Goal: Task Accomplishment & Management: Complete application form

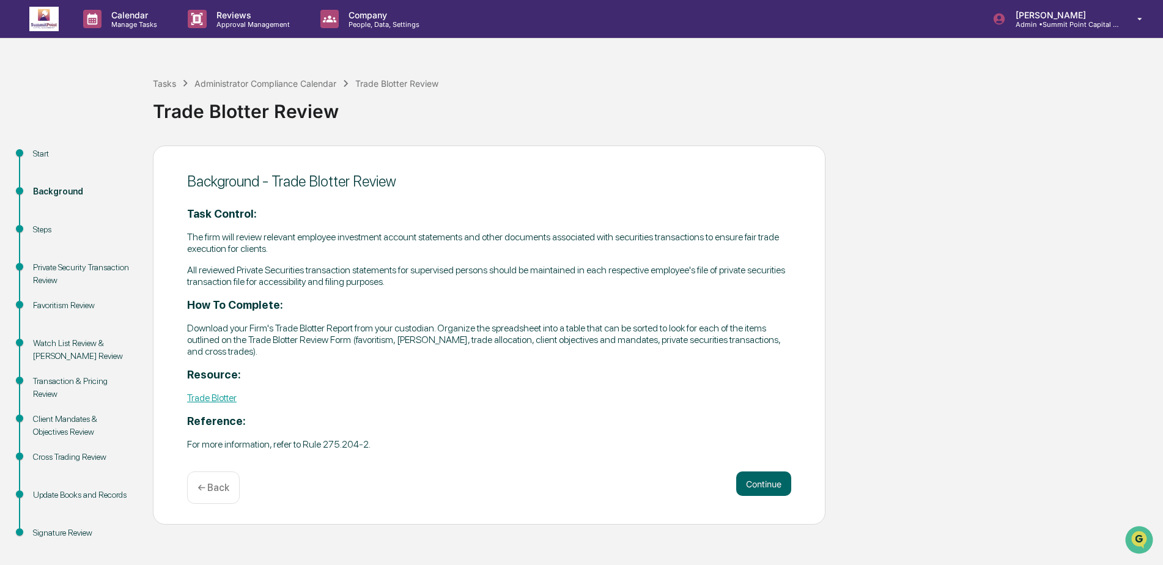
click at [37, 18] on img at bounding box center [43, 19] width 29 height 24
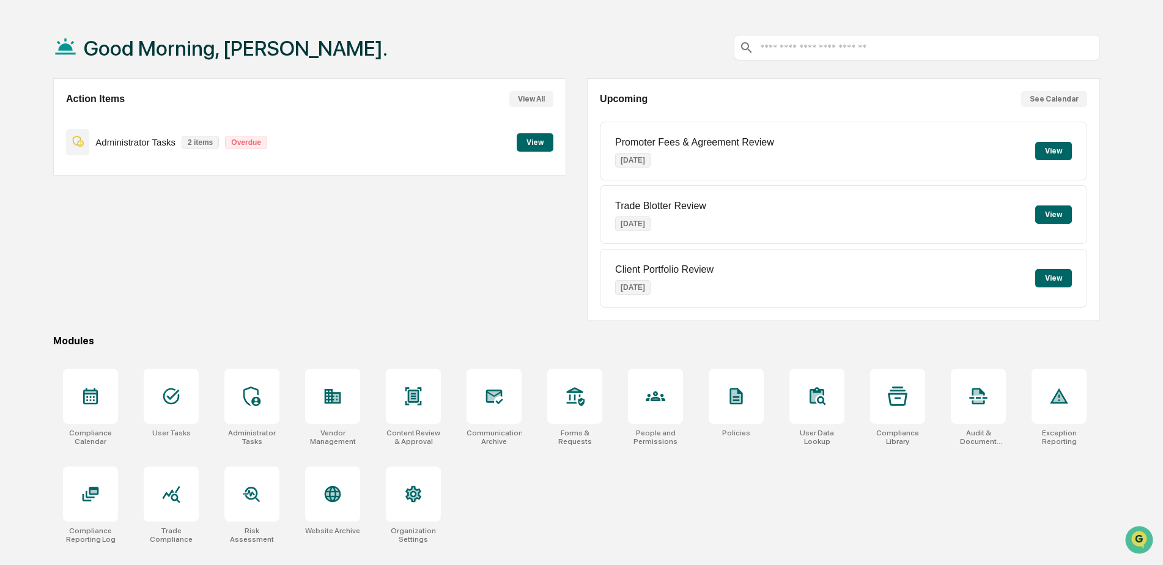
scroll to position [58, 0]
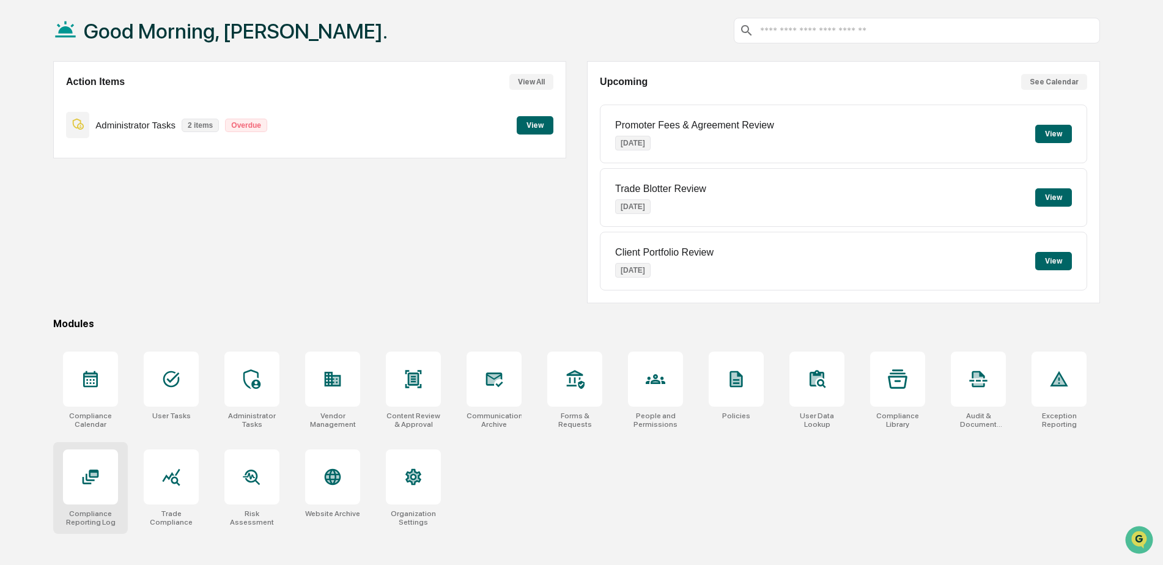
click at [91, 475] on icon at bounding box center [93, 474] width 7 height 3
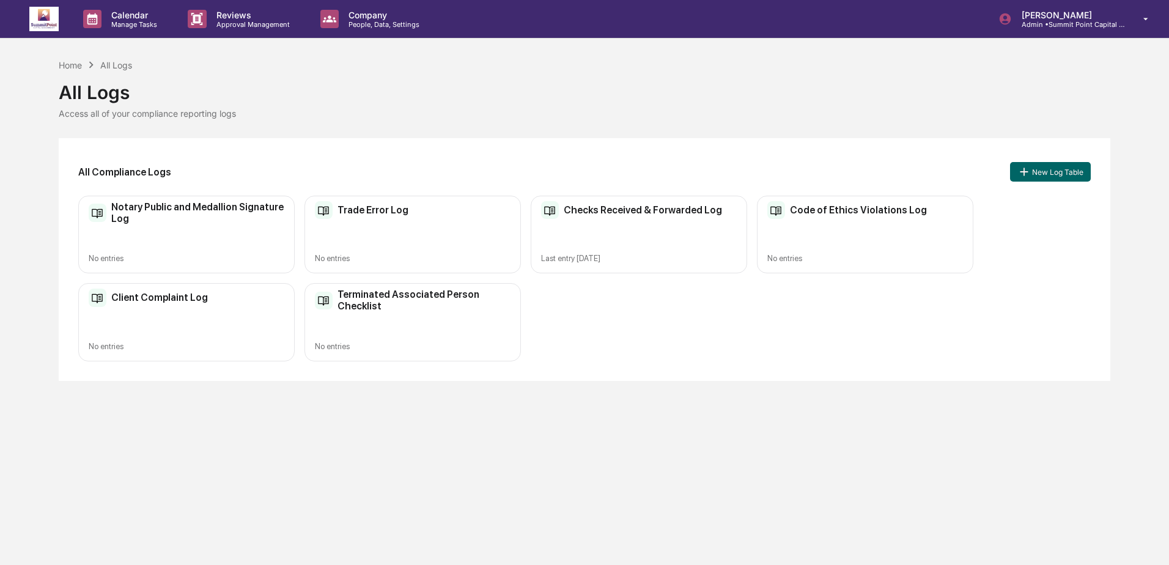
click at [667, 215] on h2 "Checks Received & Forwarded Log" at bounding box center [643, 210] width 158 height 12
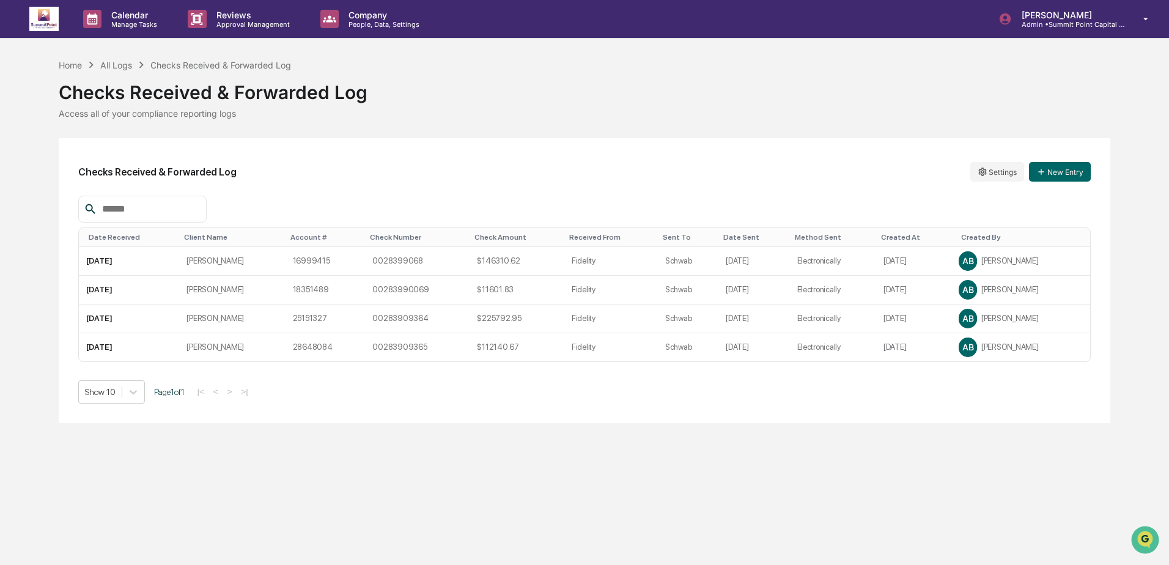
click at [617, 127] on div "Home All Logs Checks Received & Forwarded Log Checks Received & Forwarded Log A…" at bounding box center [585, 240] width 1052 height 365
click at [570, 153] on div "Checks Received & Forwarded Log Settings New Entry Date Received Client Name Ac…" at bounding box center [585, 280] width 1052 height 285
click at [73, 71] on div "Home All Logs Checks Received & Forwarded Log" at bounding box center [175, 64] width 233 height 13
click at [117, 60] on div "All Logs" at bounding box center [116, 65] width 32 height 10
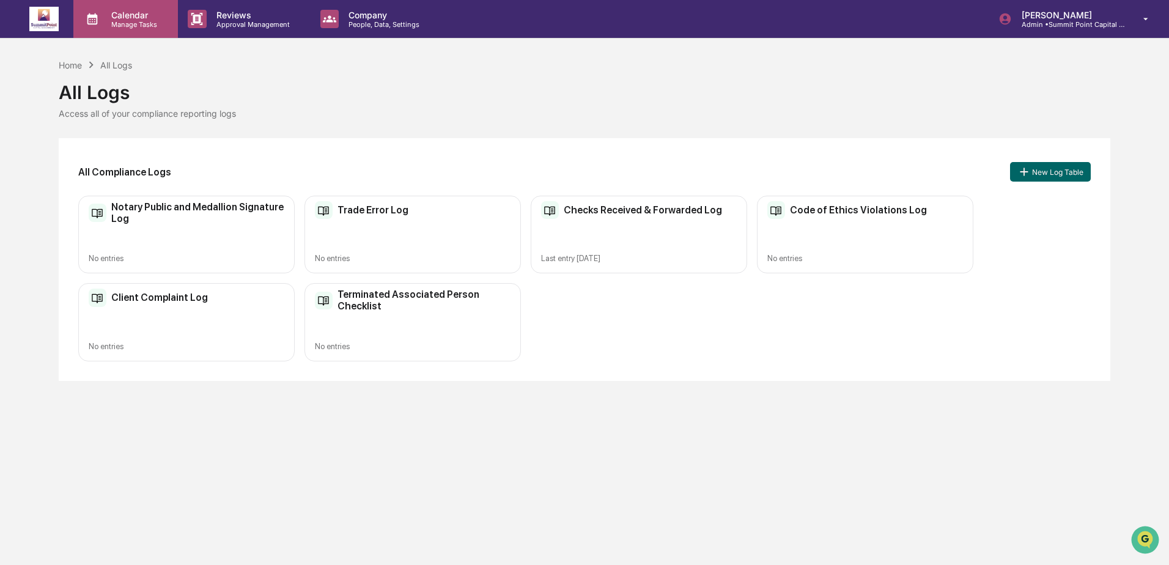
click at [117, 4] on div "Calendar Manage Tasks" at bounding box center [125, 19] width 105 height 38
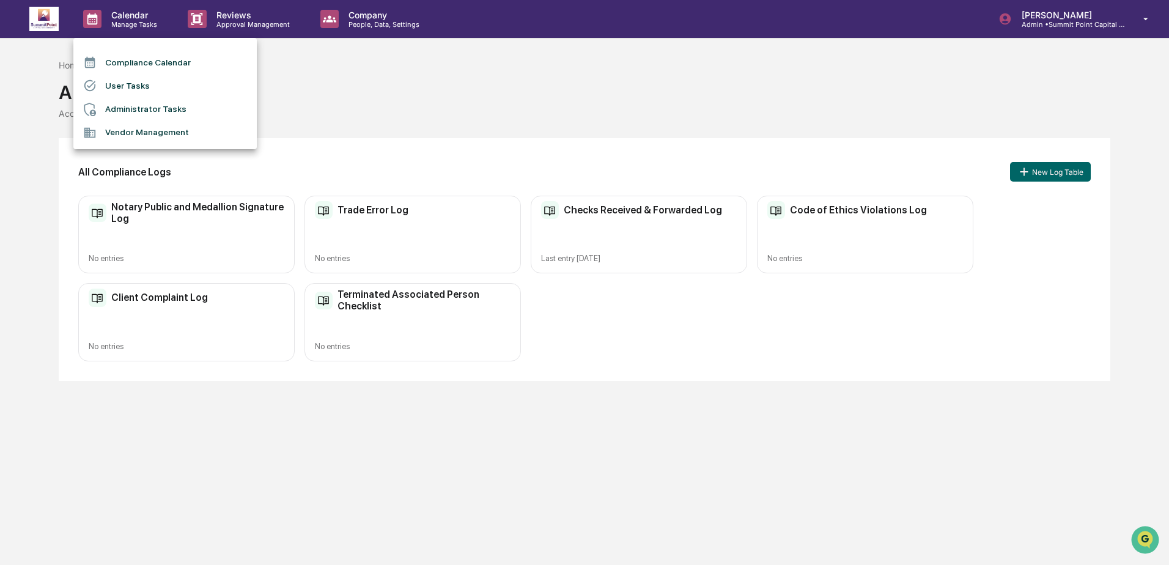
click at [147, 84] on li "User Tasks" at bounding box center [164, 85] width 183 height 23
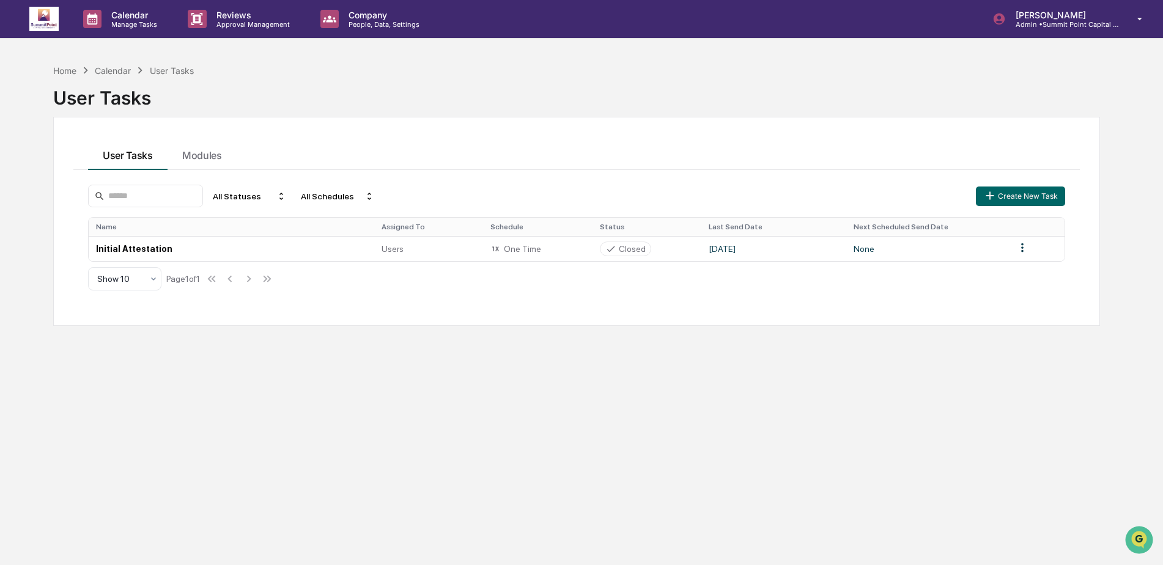
click at [125, 72] on div "Calendar" at bounding box center [113, 70] width 36 height 10
click at [105, 66] on div "Calendar" at bounding box center [113, 70] width 36 height 10
click at [128, 12] on p "Calendar" at bounding box center [132, 15] width 62 height 10
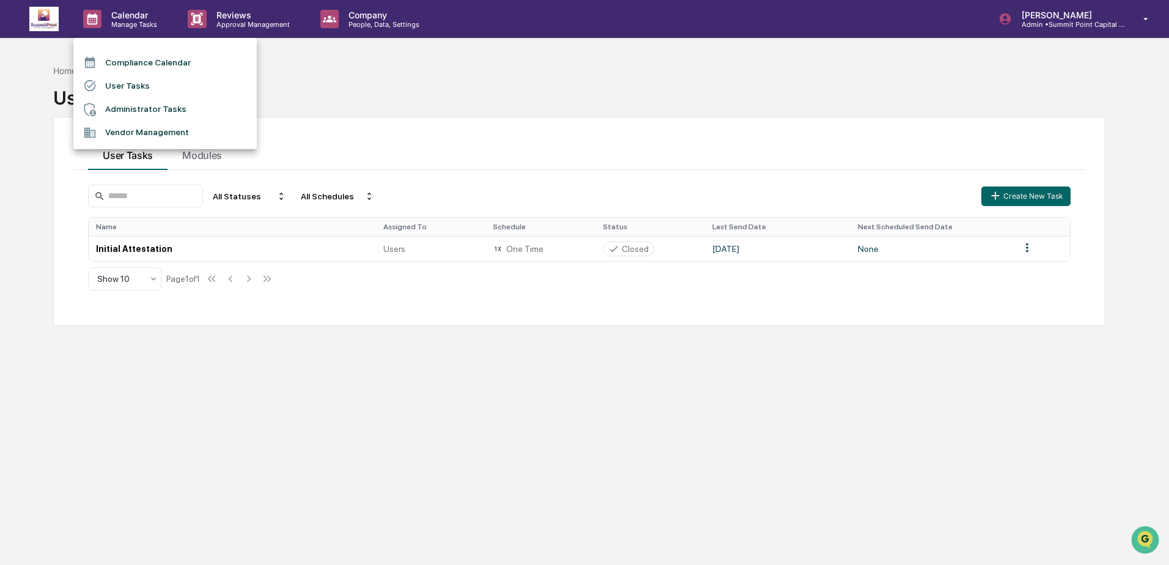
click at [147, 112] on li "Administrator Tasks" at bounding box center [164, 109] width 183 height 23
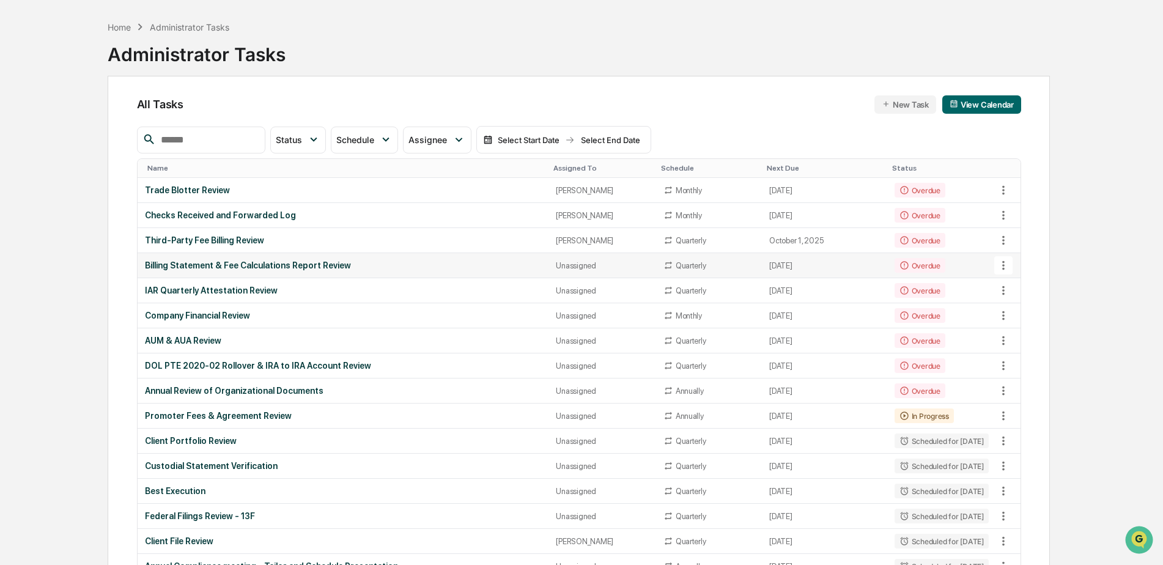
scroll to position [61, 0]
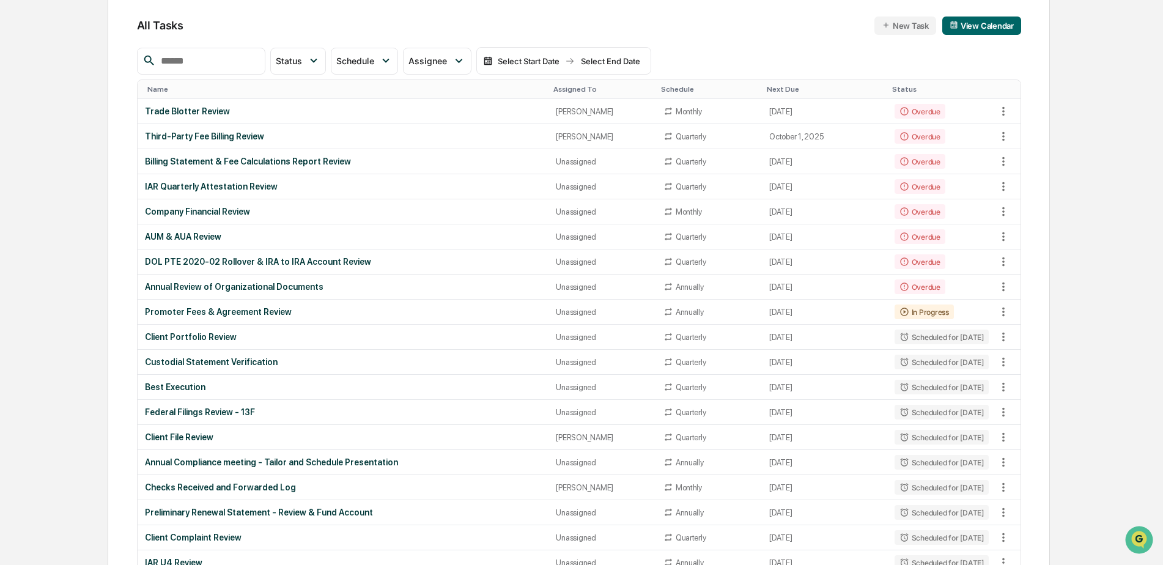
scroll to position [61, 0]
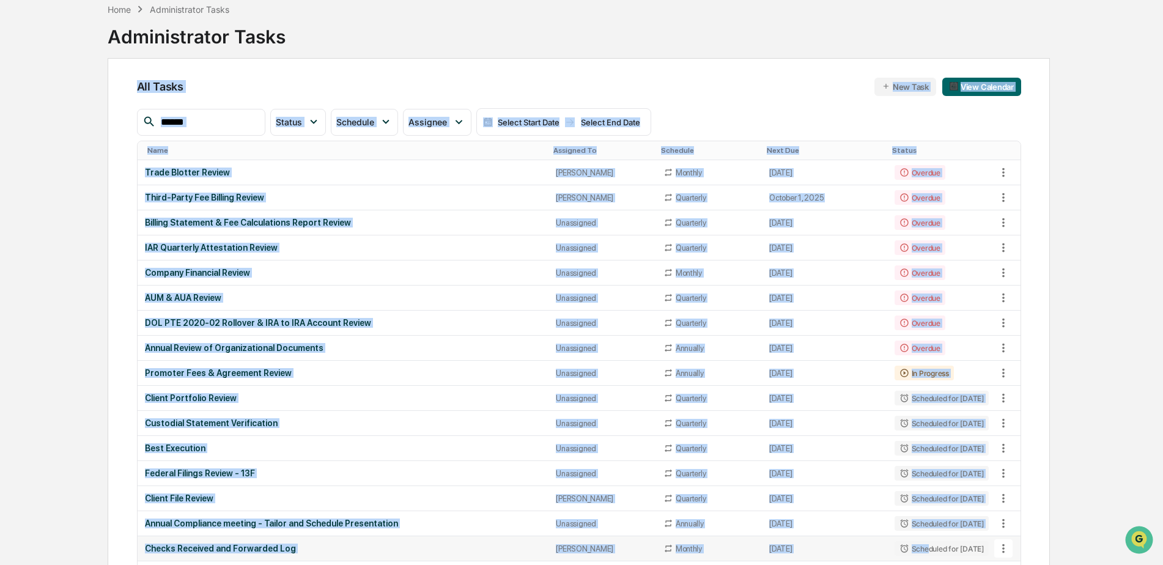
drag, startPoint x: 62, startPoint y: 94, endPoint x: 912, endPoint y: 549, distance: 964.1
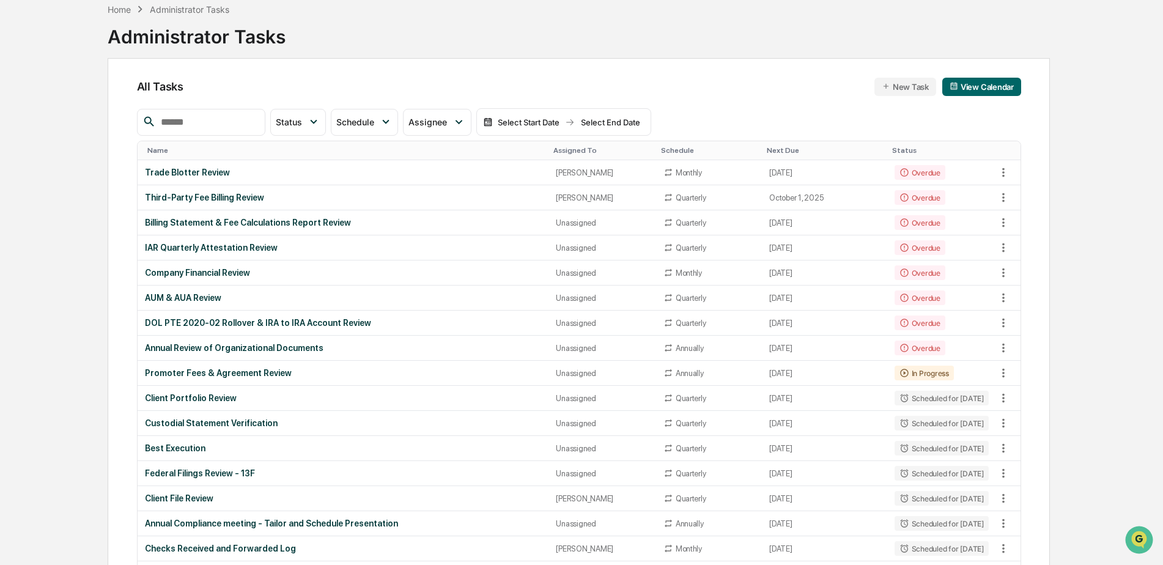
drag, startPoint x: 912, startPoint y: 549, endPoint x: 1088, endPoint y: 404, distance: 228.0
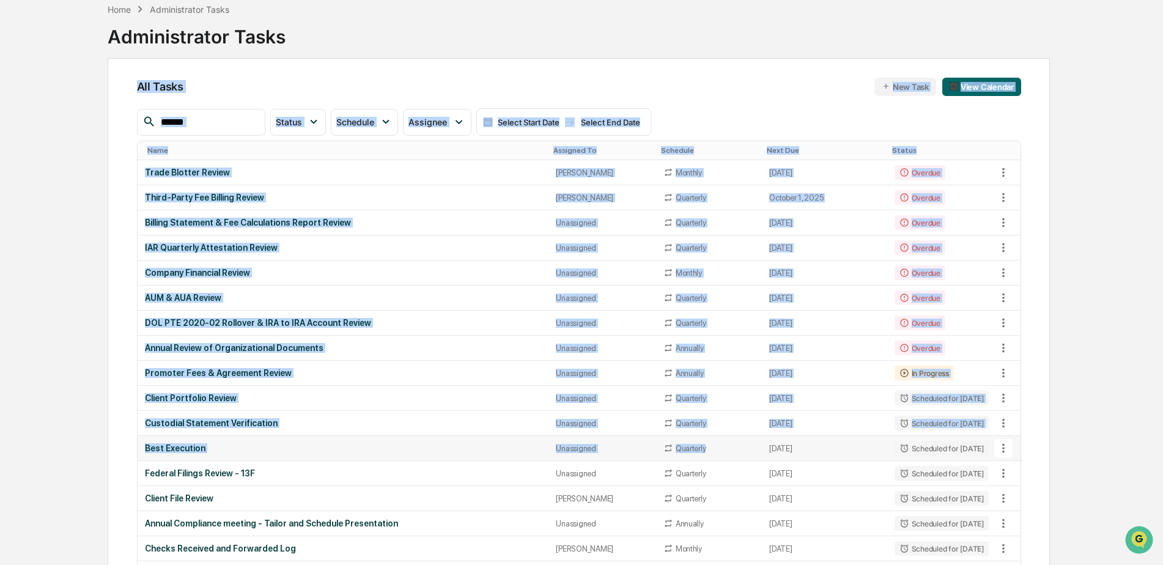
drag, startPoint x: 75, startPoint y: 58, endPoint x: 716, endPoint y: 452, distance: 751.9
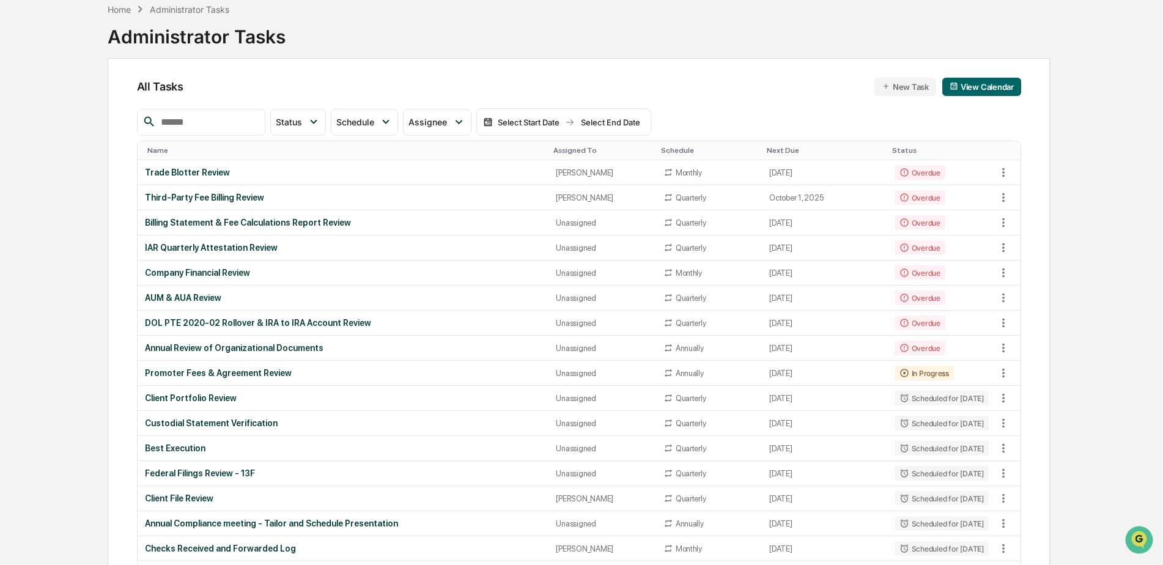
scroll to position [98, 0]
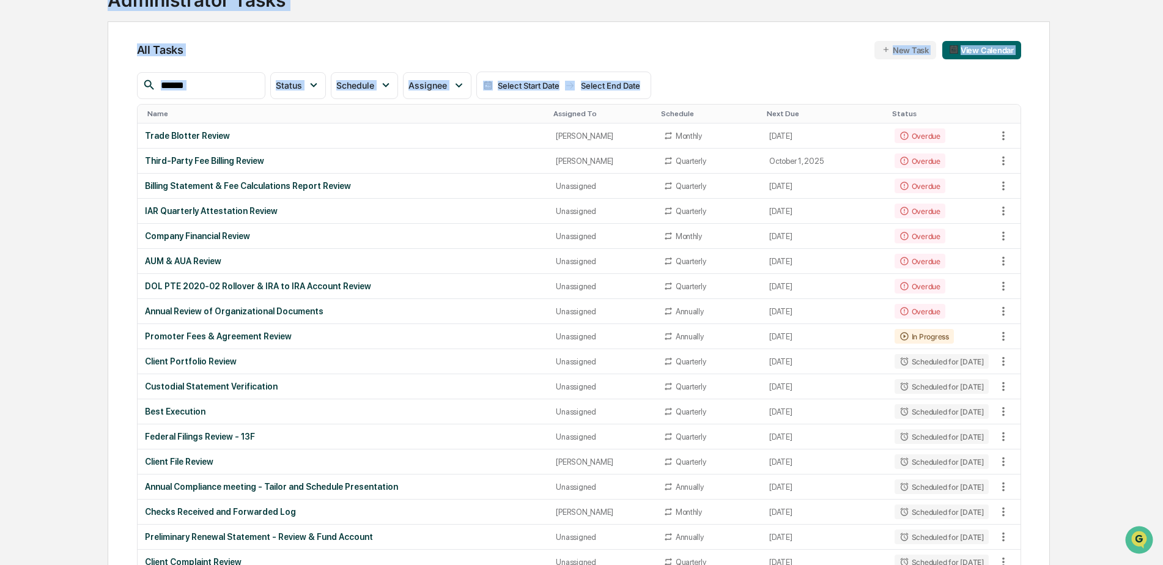
drag, startPoint x: 49, startPoint y: 31, endPoint x: 1030, endPoint y: 558, distance: 1113.7
drag, startPoint x: 1030, startPoint y: 558, endPoint x: 1088, endPoint y: 391, distance: 176.5
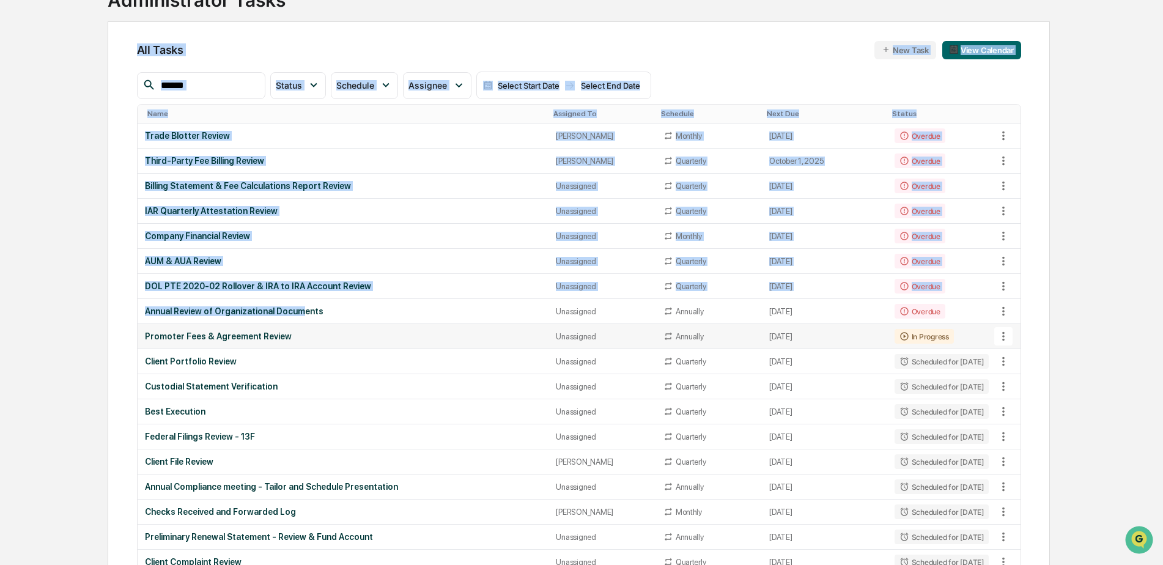
drag, startPoint x: 104, startPoint y: 54, endPoint x: 303, endPoint y: 329, distance: 339.8
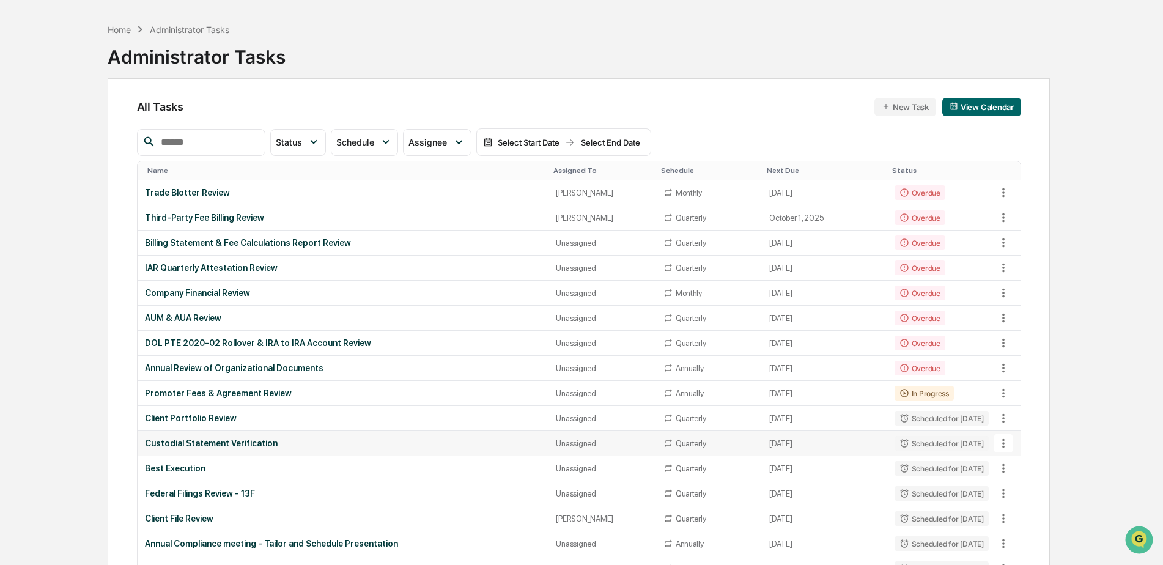
scroll to position [61, 0]
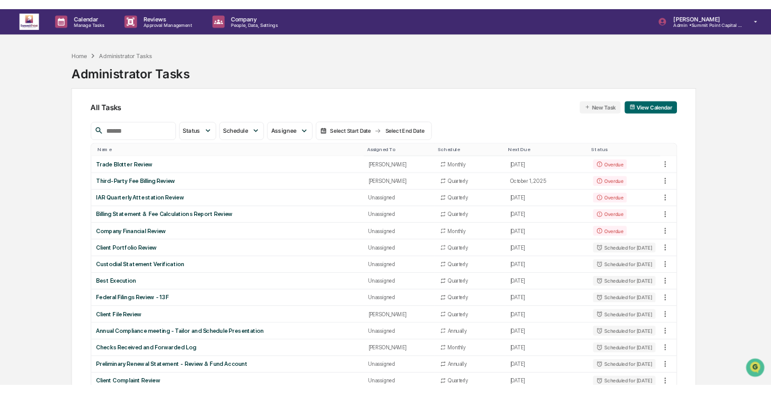
scroll to position [61, 0]
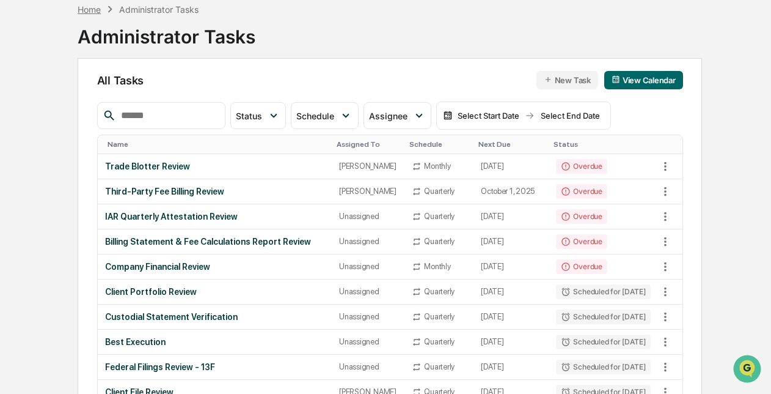
click at [91, 7] on div "Home" at bounding box center [89, 9] width 23 height 10
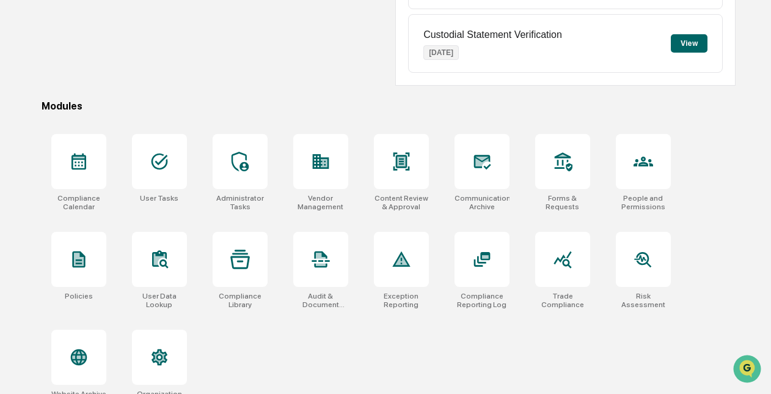
scroll to position [294, 0]
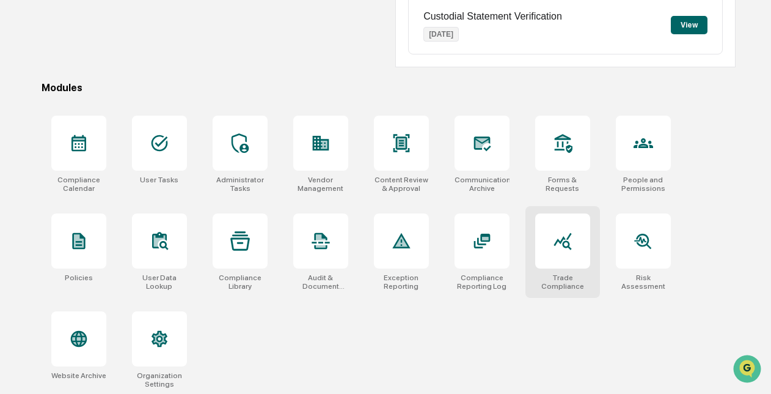
click at [574, 230] on div at bounding box center [563, 240] width 55 height 55
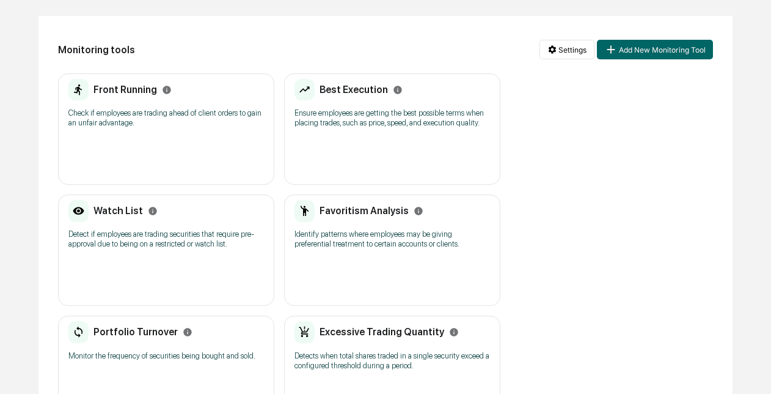
click at [371, 209] on h2 "Favoritism Analysis" at bounding box center [364, 211] width 89 height 12
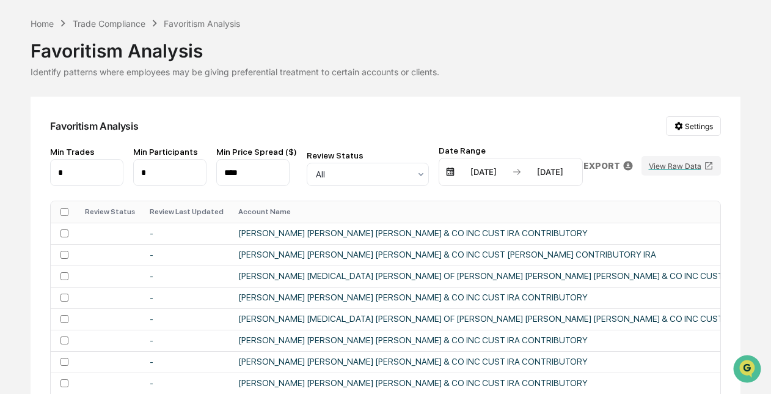
scroll to position [41, 0]
click at [112, 19] on div "Trade Compliance" at bounding box center [109, 24] width 73 height 10
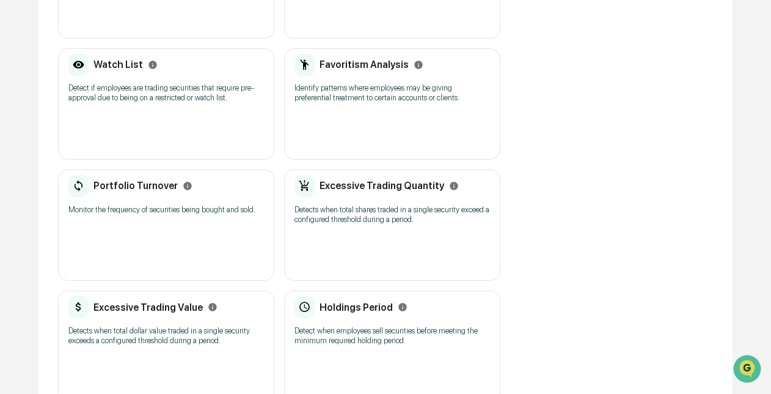
scroll to position [271, 0]
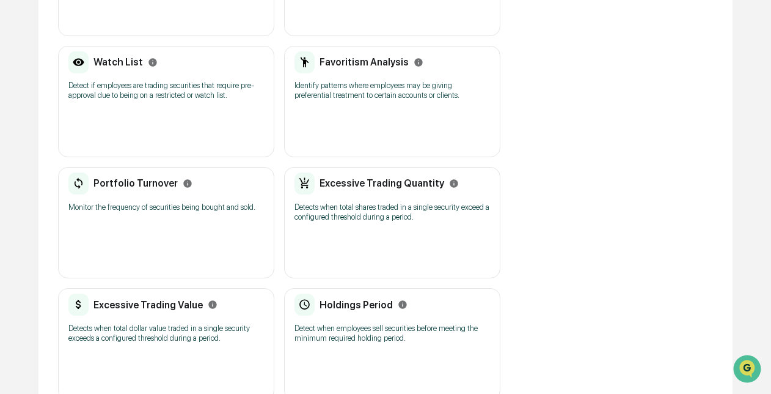
click at [196, 68] on div "Watch List" at bounding box center [166, 62] width 196 height 22
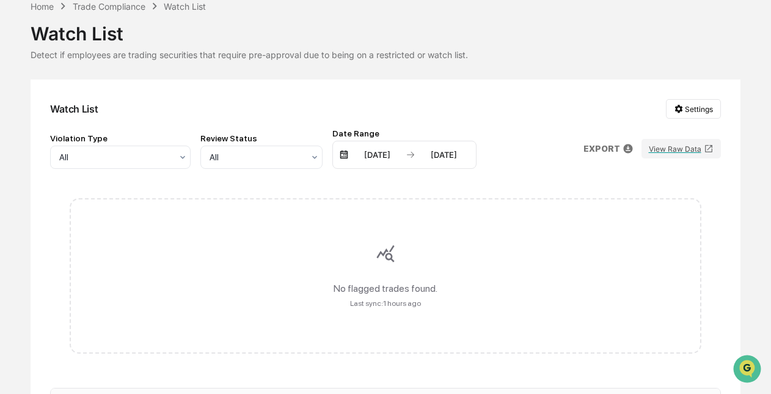
scroll to position [58, 0]
click at [128, 10] on div "Trade Compliance" at bounding box center [109, 7] width 73 height 10
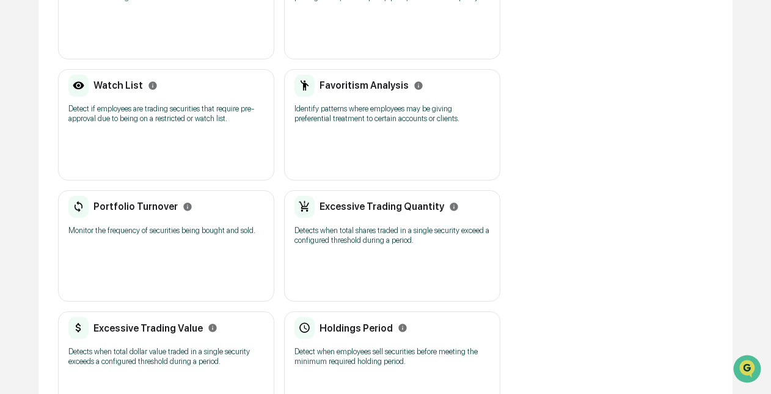
scroll to position [296, 0]
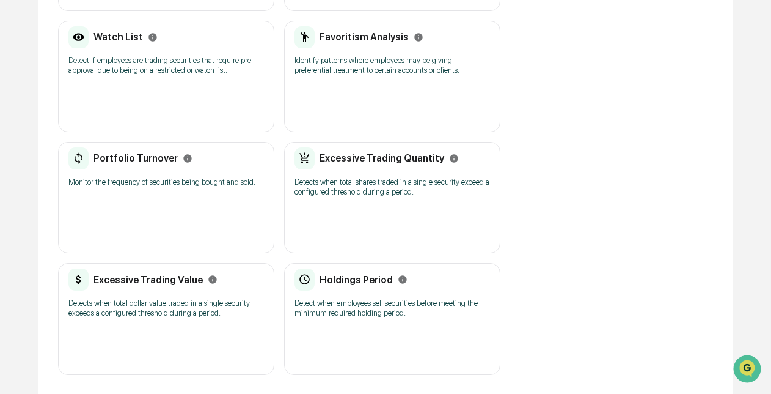
click at [342, 298] on p "Detect when employees sell securities before meeting the minimum required holdi…" at bounding box center [393, 308] width 196 height 20
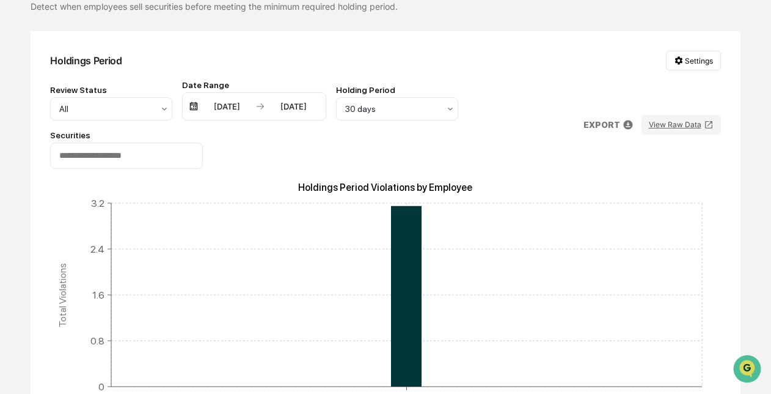
scroll to position [293, 0]
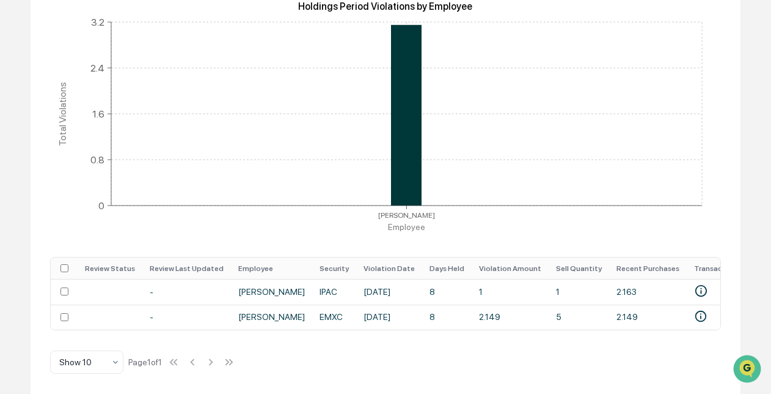
drag, startPoint x: 321, startPoint y: 329, endPoint x: 346, endPoint y: 333, distance: 25.2
click at [346, 333] on div "Holdings Period Settings Review Status All Date Range [DATE] [DATE] Holding Per…" at bounding box center [386, 121] width 710 height 543
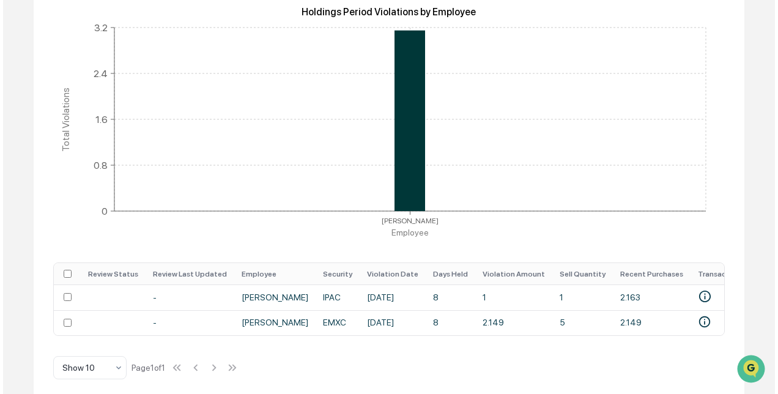
scroll to position [284, 0]
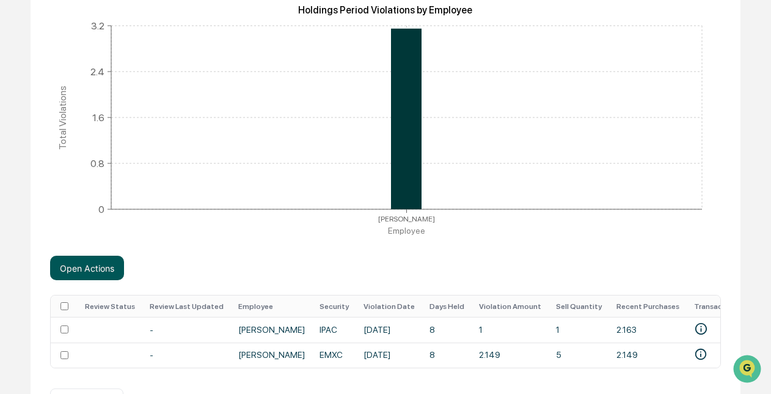
click at [87, 274] on button "Open Actions" at bounding box center [87, 268] width 74 height 24
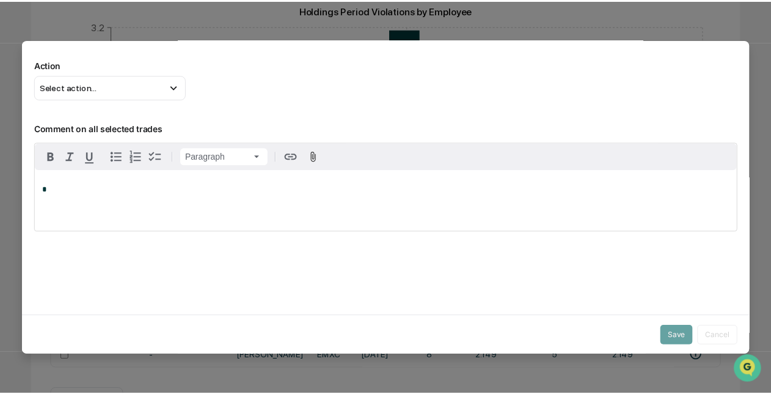
scroll to position [160, 0]
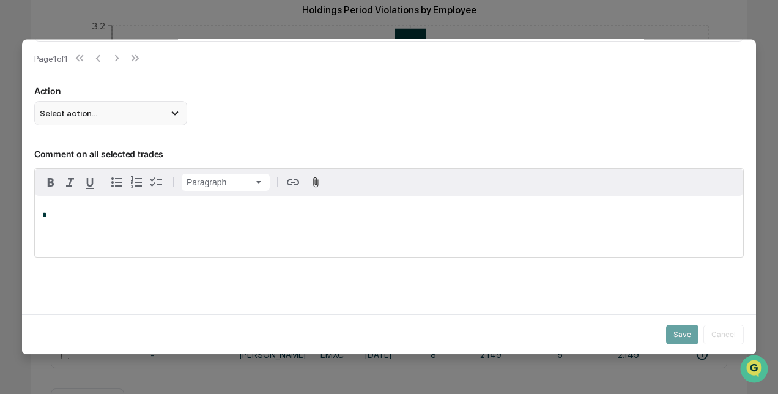
click at [169, 106] on icon at bounding box center [174, 112] width 13 height 13
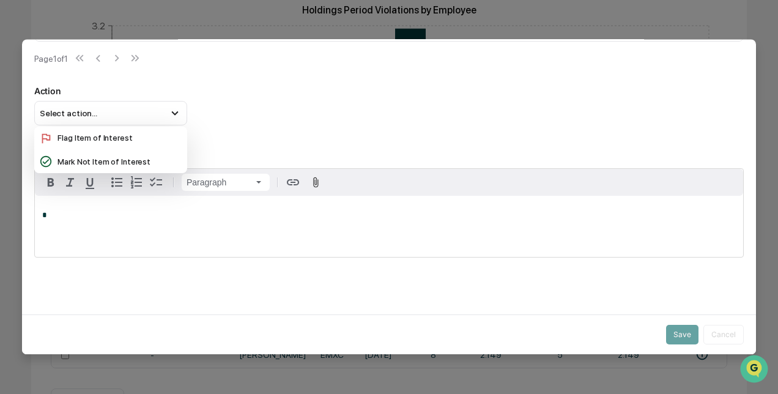
click at [309, 86] on p "Action" at bounding box center [388, 91] width 709 height 10
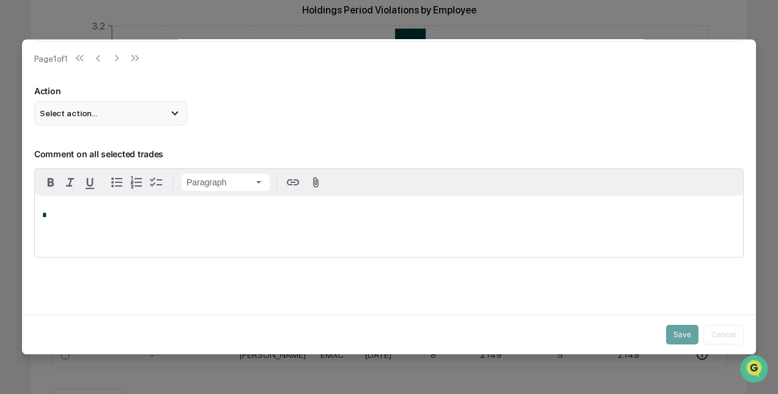
click at [150, 105] on div "Select action..." at bounding box center [110, 113] width 153 height 24
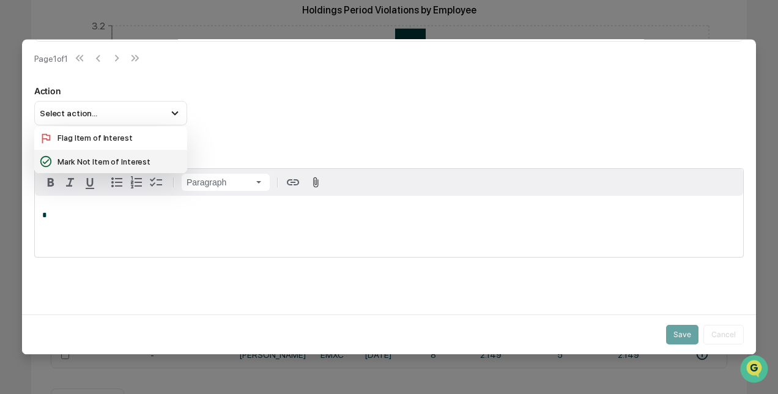
click at [86, 155] on div "Mark Not Item of Interest" at bounding box center [110, 161] width 143 height 13
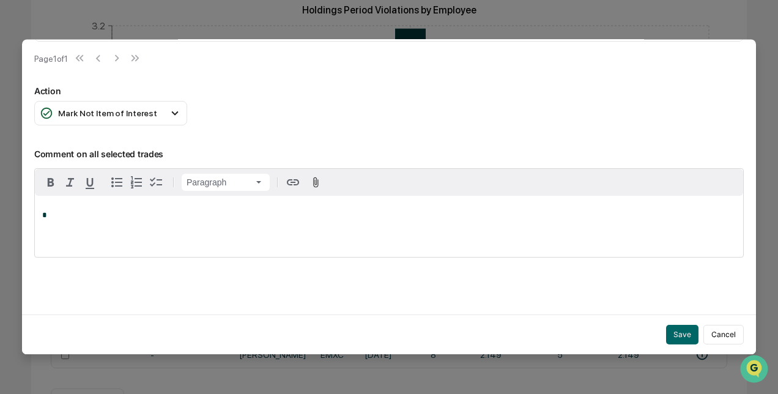
click at [524, 221] on div "*" at bounding box center [389, 226] width 708 height 61
click at [676, 331] on button "Save" at bounding box center [682, 335] width 32 height 20
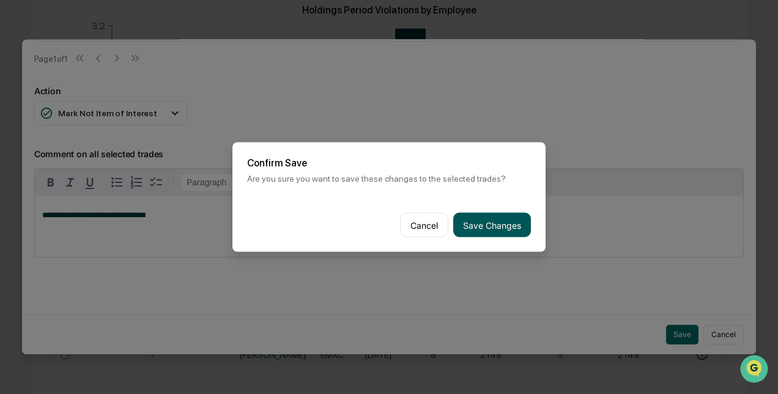
click at [482, 226] on button "Save Changes" at bounding box center [492, 225] width 78 height 24
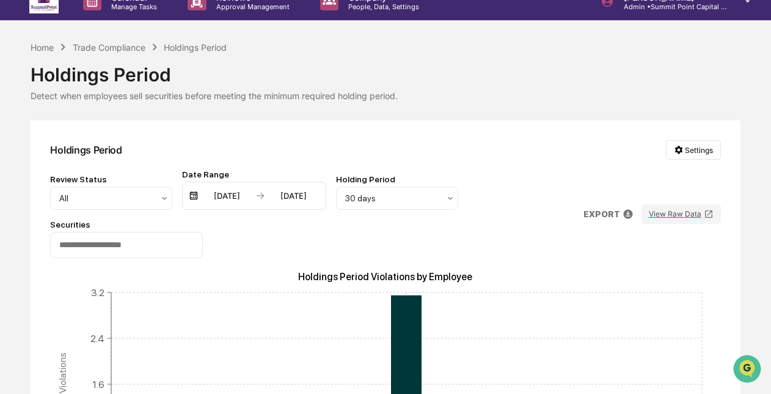
scroll to position [14, 0]
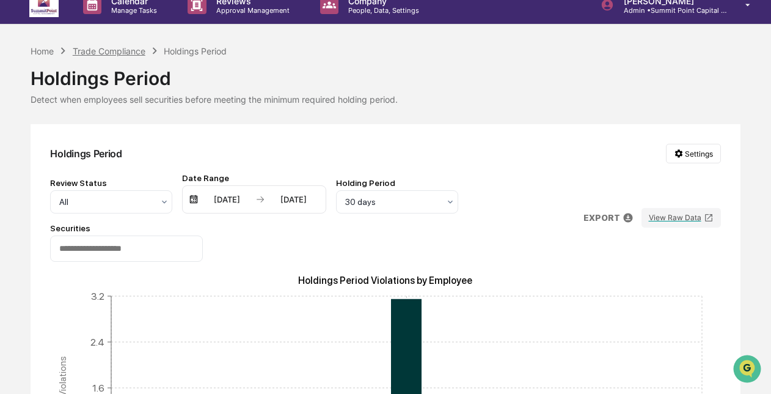
click at [103, 48] on div "Trade Compliance" at bounding box center [109, 51] width 73 height 10
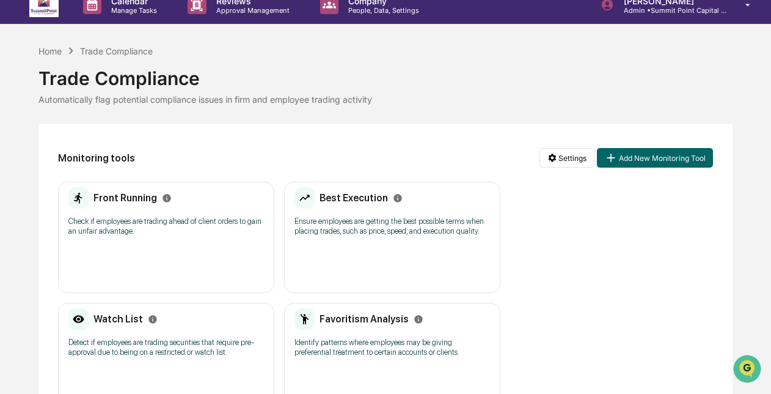
scroll to position [296, 0]
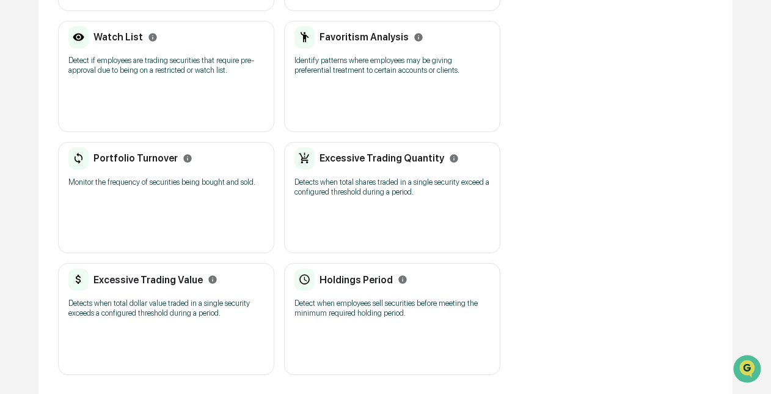
click at [187, 274] on h2 "Excessive Trading Value" at bounding box center [148, 280] width 109 height 12
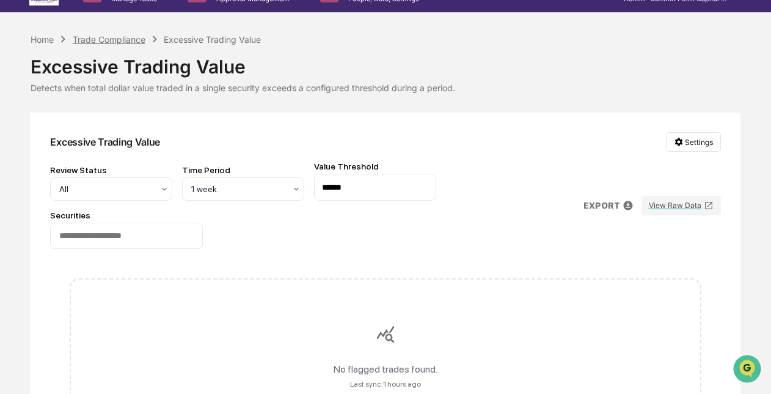
scroll to position [25, 0]
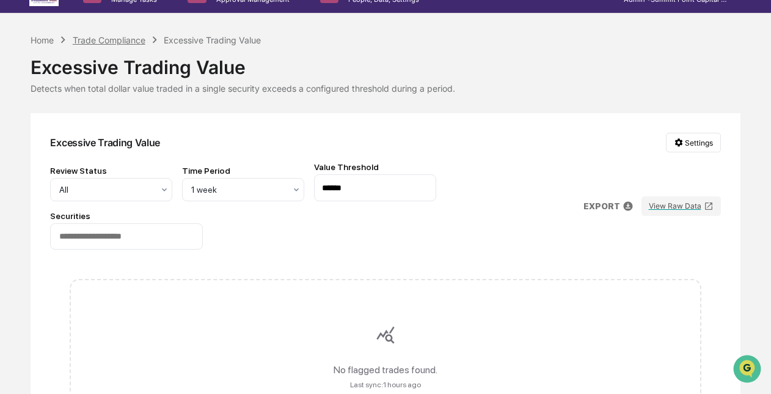
click at [107, 37] on div "Trade Compliance" at bounding box center [109, 40] width 73 height 10
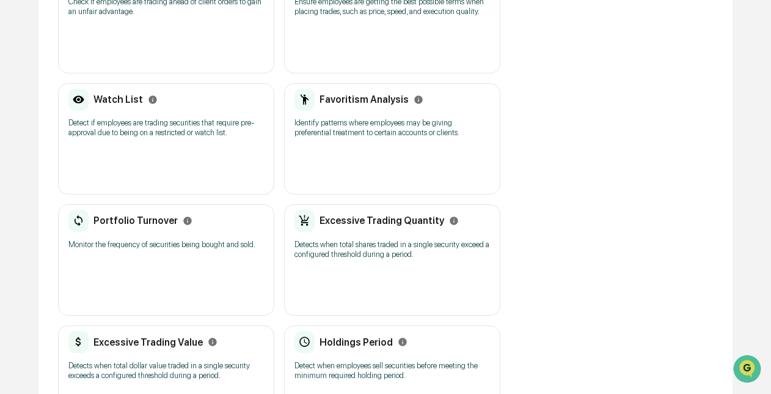
click at [171, 249] on div "Portfolio Turnover Monitor the frequency of securities being bought and sold." at bounding box center [166, 233] width 196 height 47
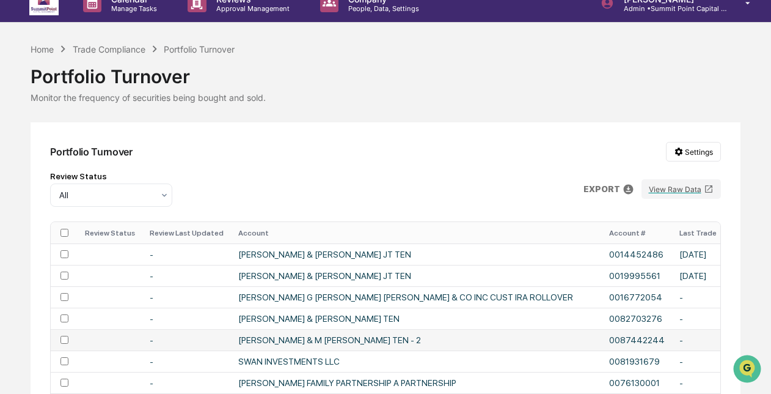
scroll to position [15, 0]
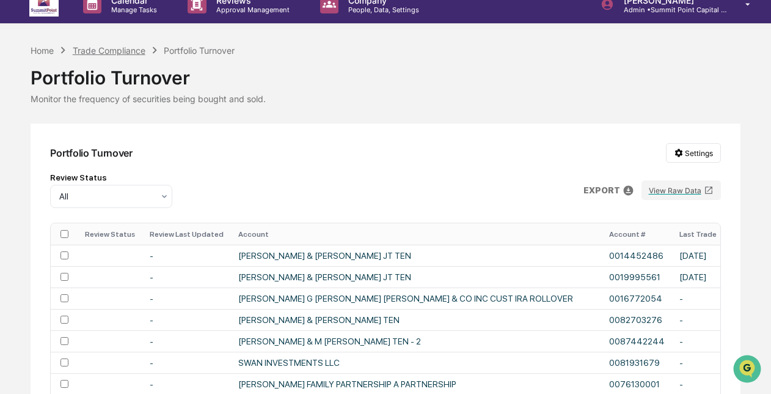
click at [120, 48] on div "Trade Compliance" at bounding box center [109, 50] width 73 height 10
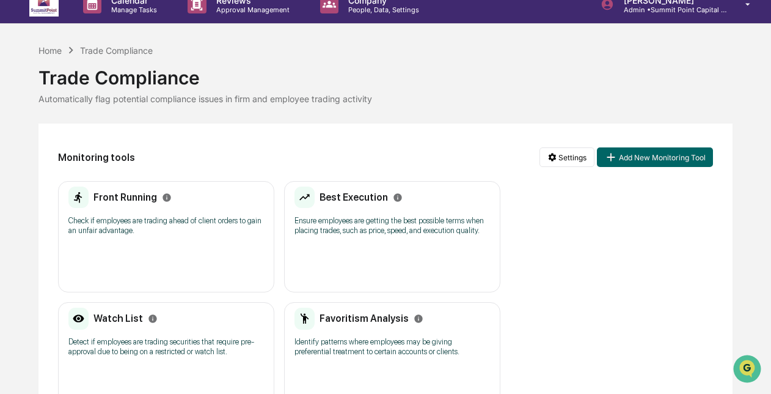
click at [165, 231] on p "Check if employees are trading ahead of client orders to gain an unfair advanta…" at bounding box center [166, 226] width 196 height 20
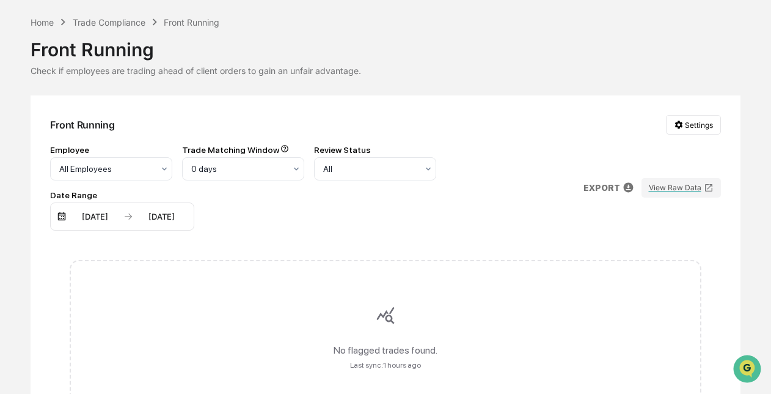
scroll to position [40, 0]
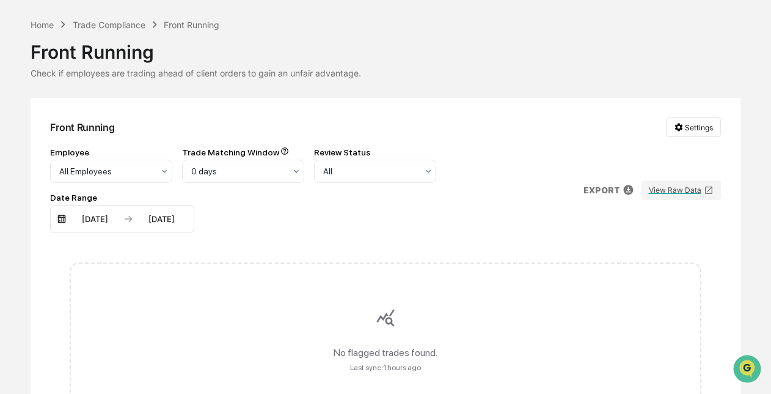
click at [92, 17] on div "Calendar Manage Tasks Reviews Approval Management Company People, Data, Setting…" at bounding box center [385, 309] width 771 height 699
click at [99, 21] on div "Trade Compliance" at bounding box center [109, 25] width 73 height 10
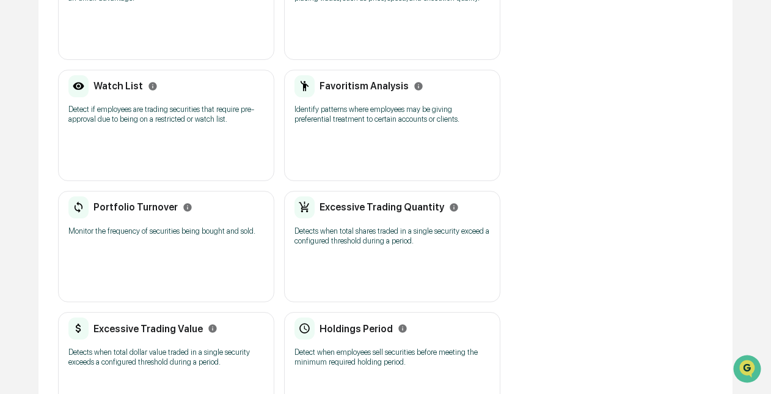
scroll to position [249, 0]
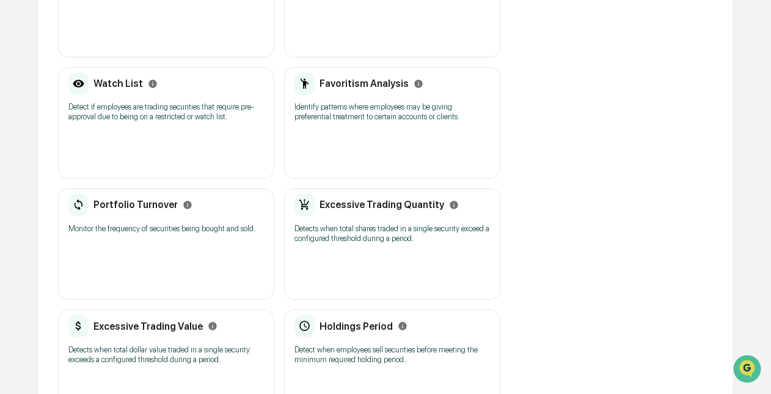
click at [408, 224] on p "Detects when total shares traded in a single security exceed a configured thres…" at bounding box center [393, 234] width 196 height 20
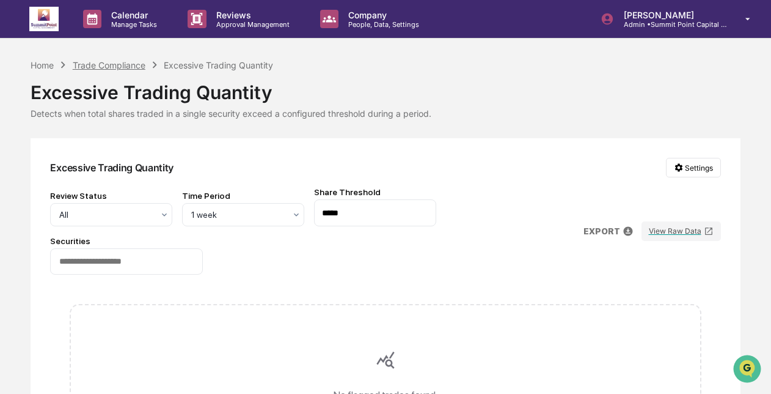
click at [113, 61] on div "Trade Compliance" at bounding box center [109, 65] width 73 height 10
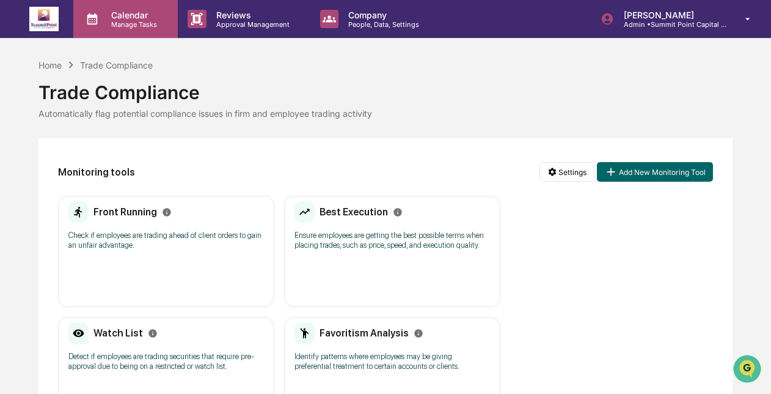
click at [94, 23] on icon at bounding box center [92, 19] width 18 height 18
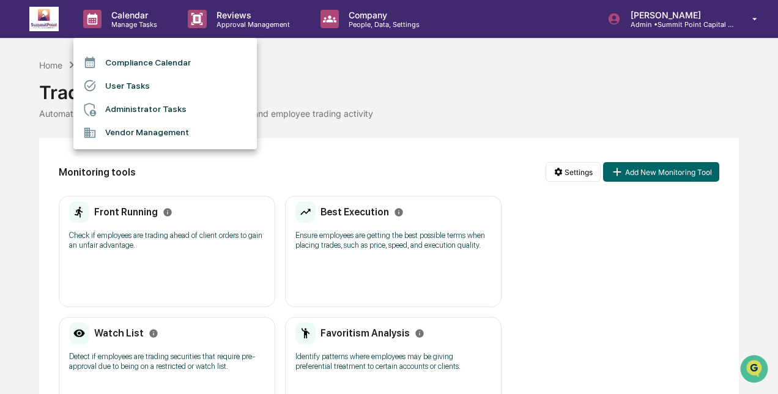
click at [49, 66] on div at bounding box center [389, 197] width 778 height 394
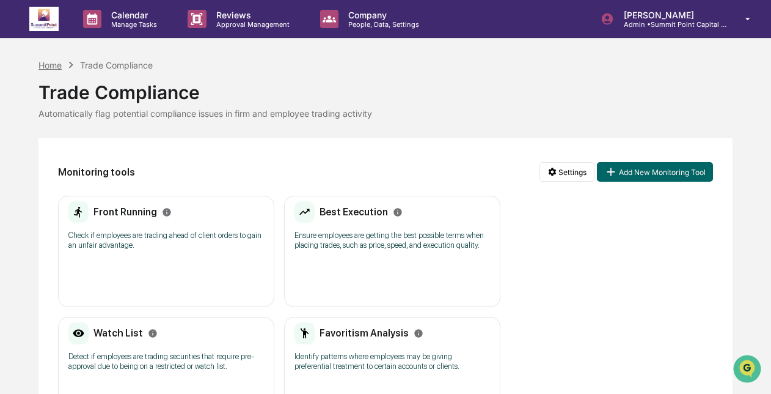
click at [49, 62] on div "Home" at bounding box center [50, 65] width 23 height 10
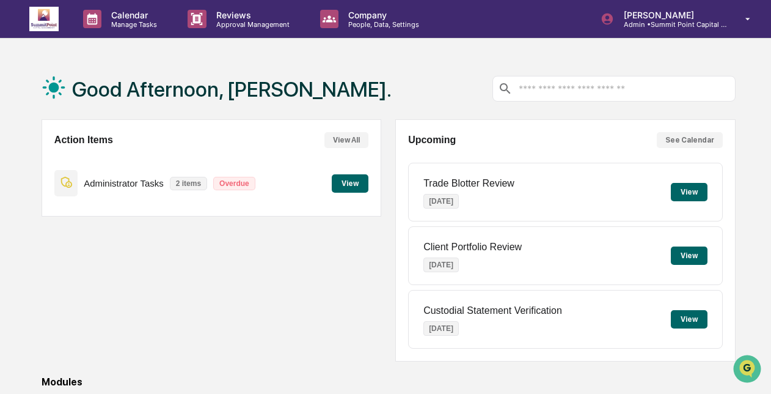
click at [358, 189] on button "View" at bounding box center [350, 183] width 37 height 18
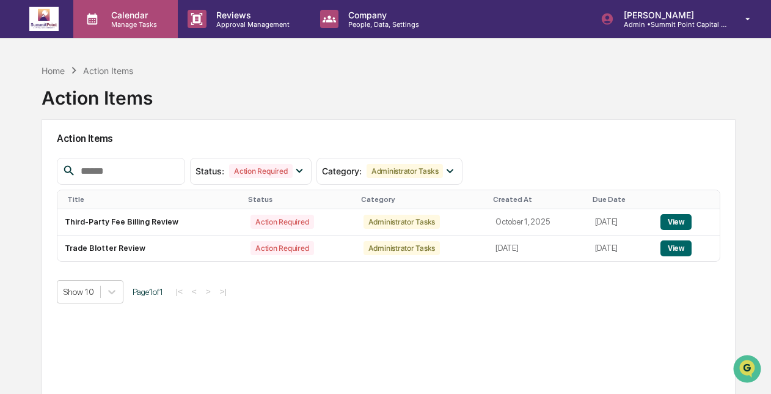
click at [130, 17] on p "Calendar" at bounding box center [132, 15] width 62 height 10
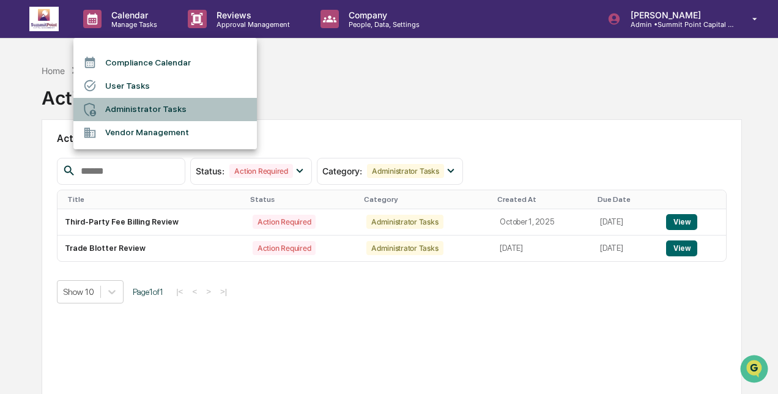
click at [136, 114] on li "Administrator Tasks" at bounding box center [164, 109] width 183 height 23
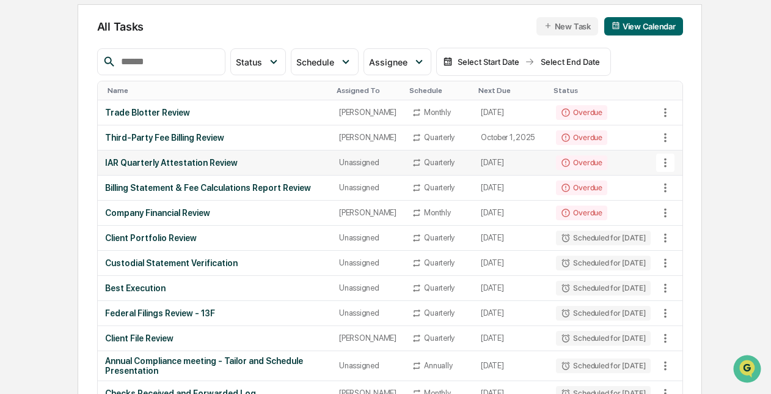
scroll to position [127, 0]
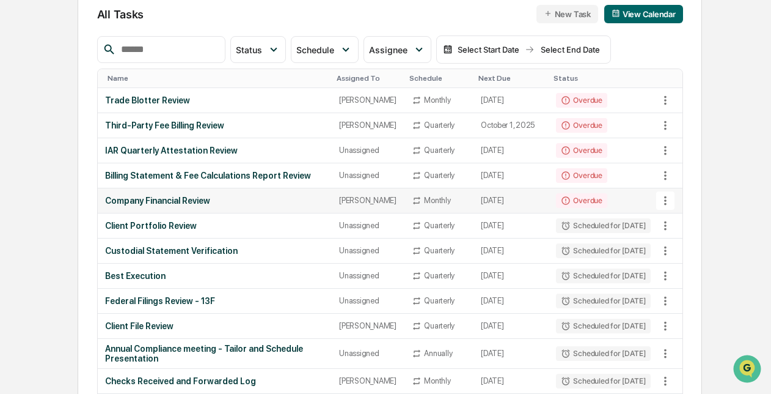
click at [214, 196] on div "Company Financial Review" at bounding box center [214, 201] width 219 height 10
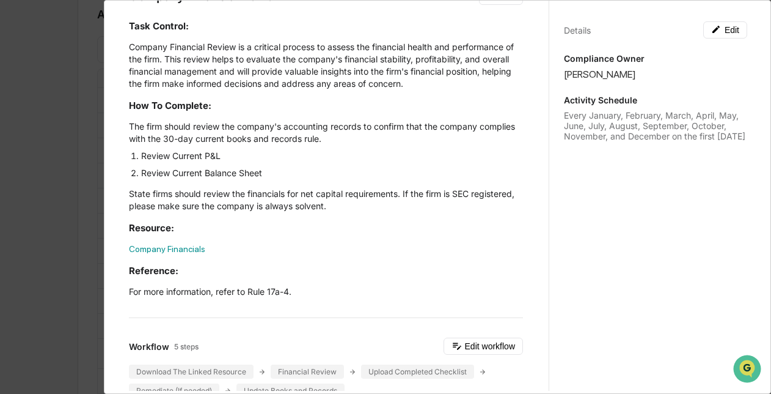
scroll to position [0, 0]
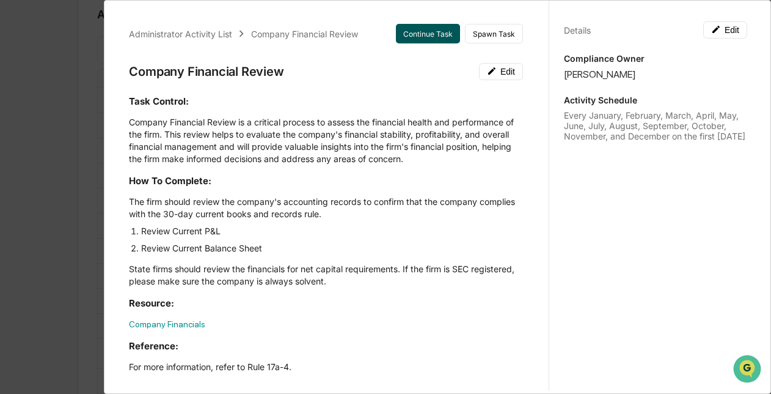
click at [424, 33] on button "Continue Task" at bounding box center [428, 34] width 64 height 20
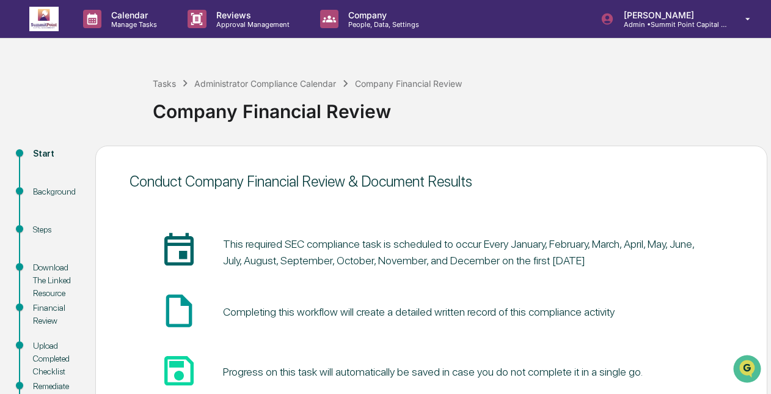
scroll to position [114, 0]
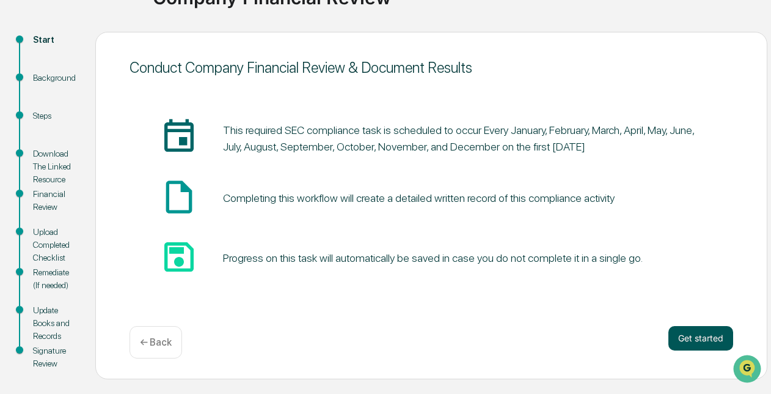
click at [697, 343] on button "Get started" at bounding box center [701, 338] width 65 height 24
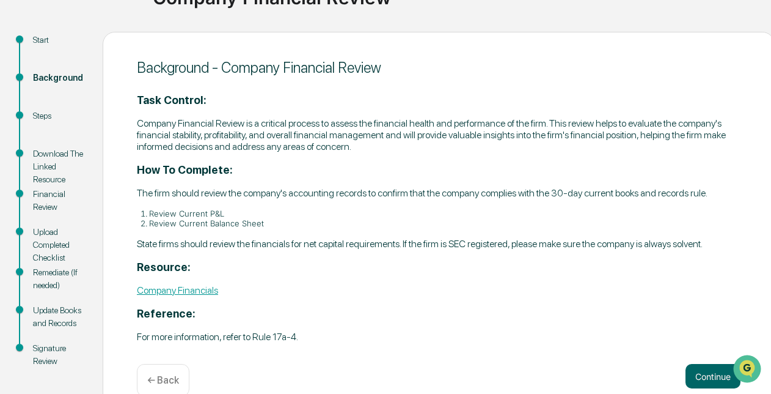
scroll to position [141, 0]
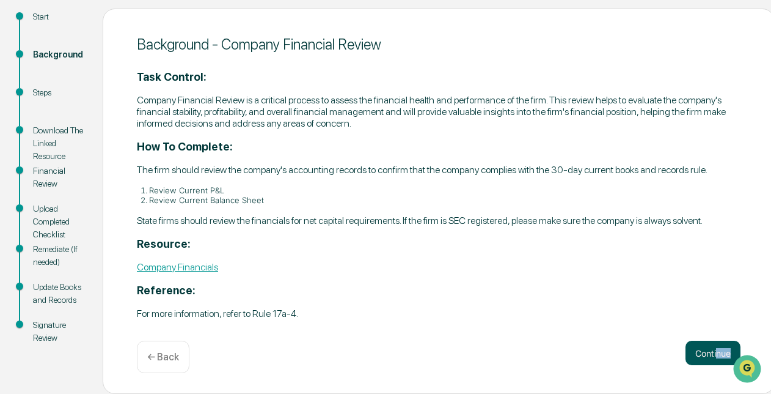
drag, startPoint x: 727, startPoint y: 367, endPoint x: 710, endPoint y: 352, distance: 22.5
click at [710, 352] on div "Continue ← Back" at bounding box center [439, 356] width 604 height 32
click at [710, 352] on button "Continue" at bounding box center [713, 352] width 55 height 24
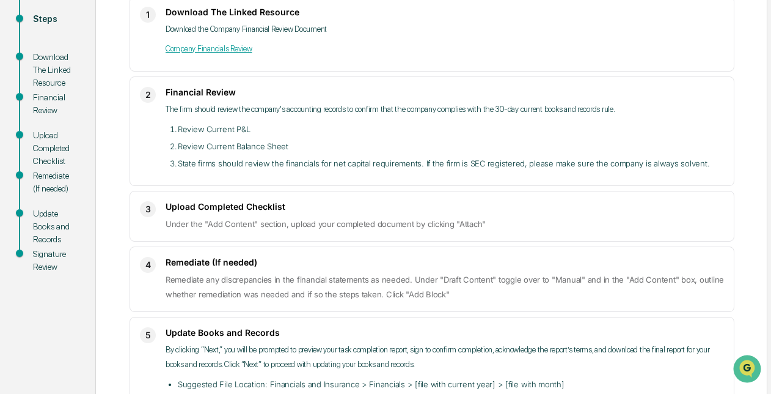
scroll to position [210, 0]
click at [194, 52] on link "Company Financials Review" at bounding box center [209, 48] width 87 height 9
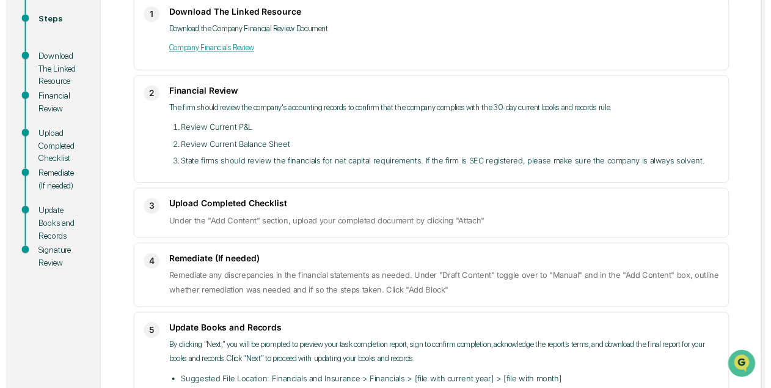
scroll to position [285, 0]
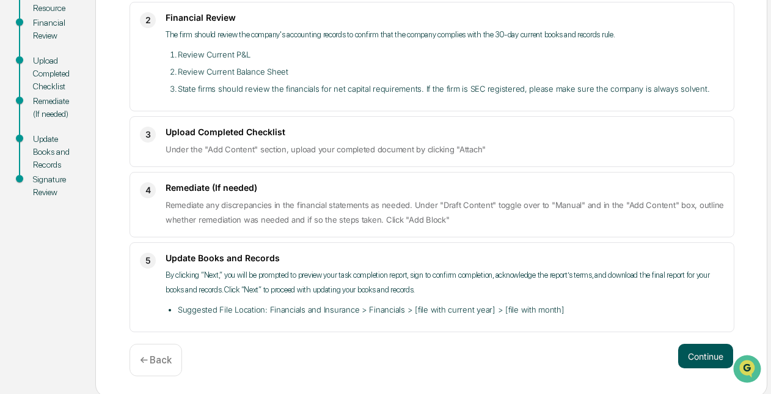
click at [695, 358] on button "Continue" at bounding box center [706, 356] width 55 height 24
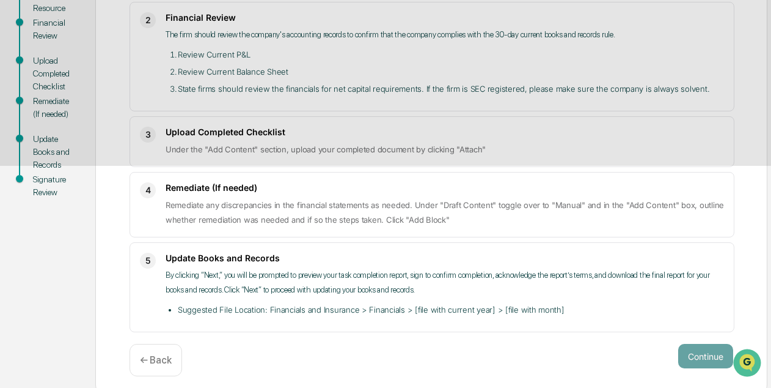
scroll to position [120, 0]
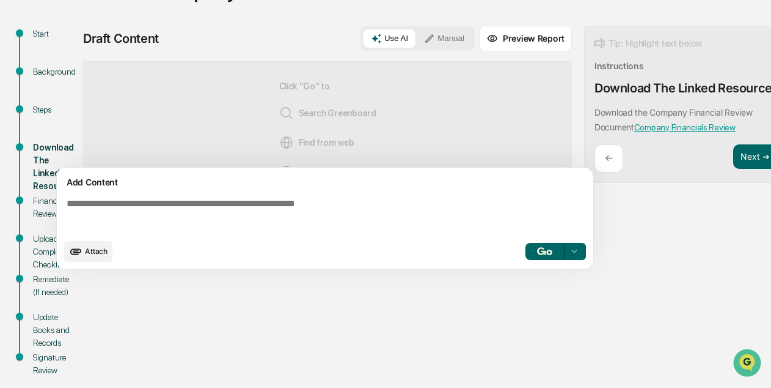
click at [76, 254] on icon "upload document" at bounding box center [76, 251] width 12 height 6
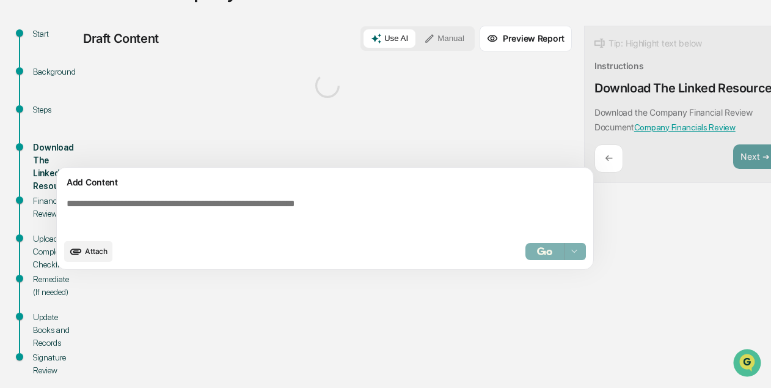
scroll to position [120, 16]
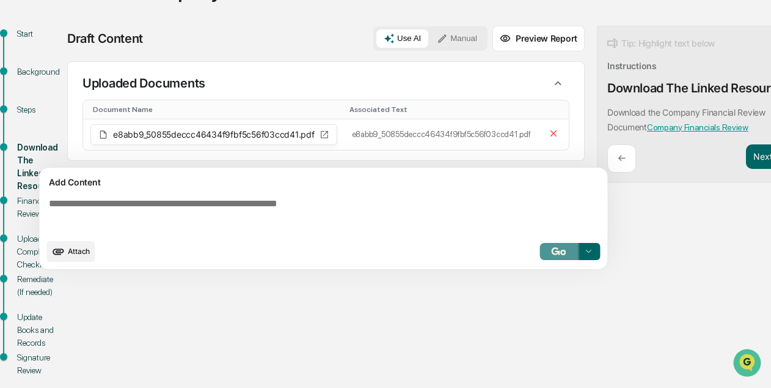
click at [552, 255] on img "button" at bounding box center [559, 251] width 15 height 8
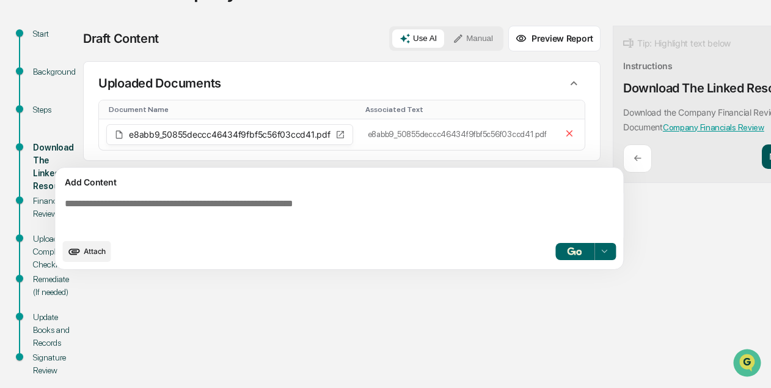
click at [762, 160] on button "Next ➔" at bounding box center [784, 156] width 45 height 25
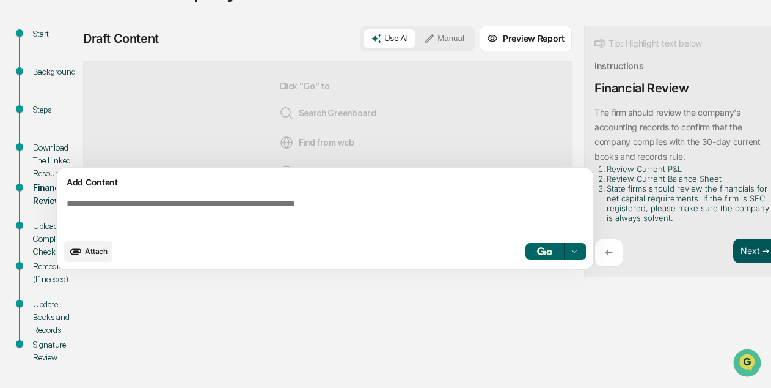
click at [735, 243] on button "Next ➔" at bounding box center [756, 250] width 45 height 25
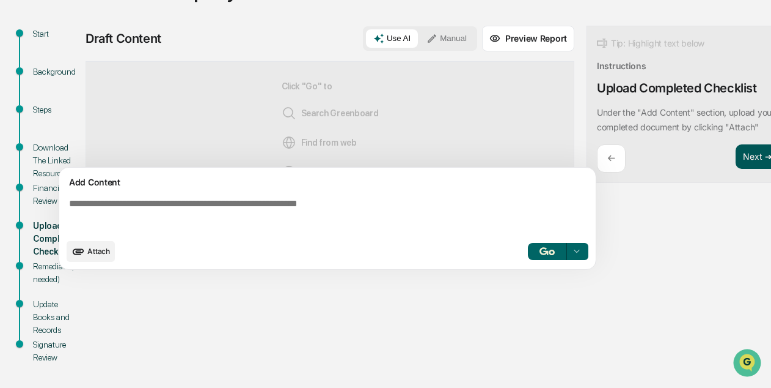
click at [764, 161] on button "Next ➔" at bounding box center [758, 156] width 45 height 25
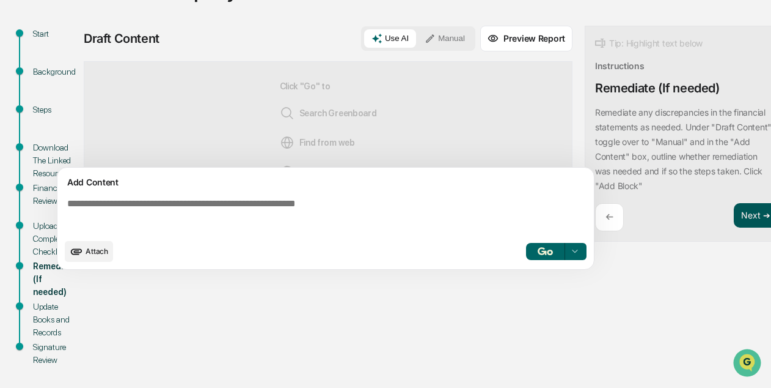
click at [740, 210] on button "Next ➔" at bounding box center [756, 215] width 45 height 25
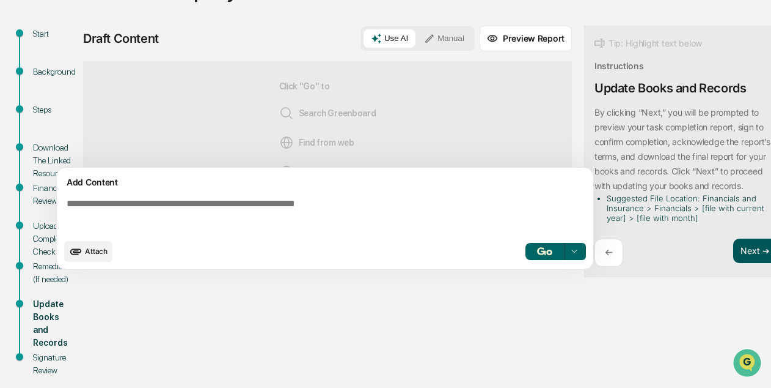
click at [749, 262] on button "Next ➔" at bounding box center [756, 250] width 45 height 25
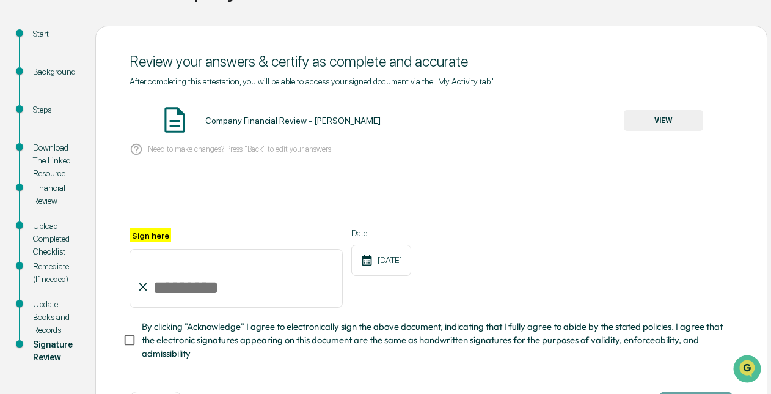
click at [216, 300] on input "Sign here" at bounding box center [236, 278] width 213 height 59
type input "**********"
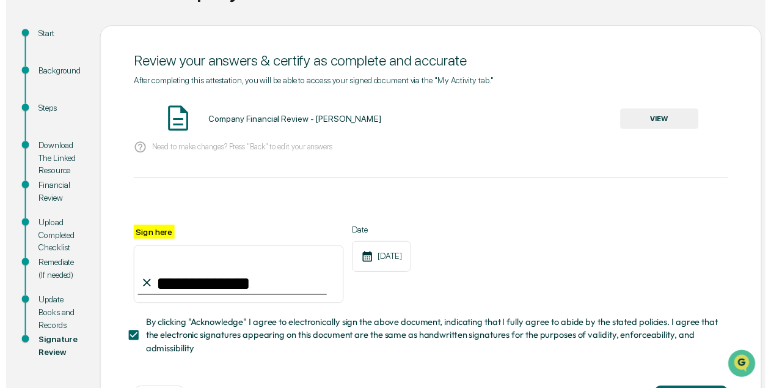
scroll to position [175, 0]
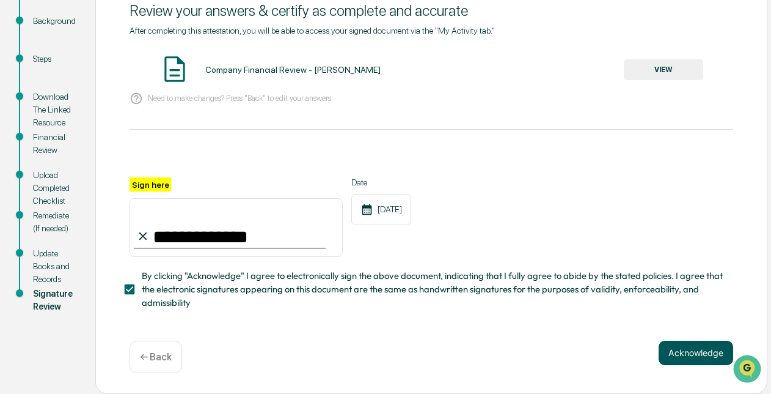
click at [669, 345] on button "Acknowledge" at bounding box center [696, 352] width 75 height 24
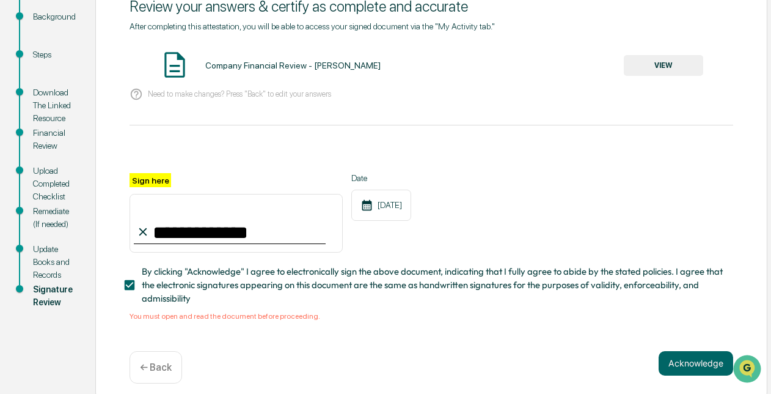
click at [679, 79] on div "Company Financial Review - Amanda Bastos VIEW" at bounding box center [432, 66] width 604 height 32
click at [675, 65] on button "VIEW" at bounding box center [663, 65] width 79 height 21
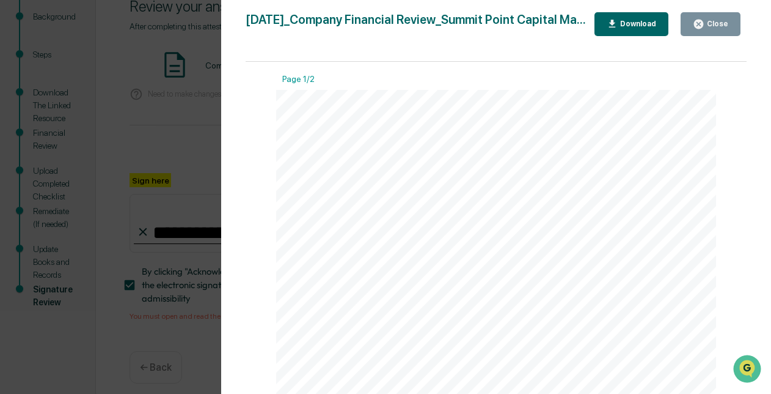
click at [716, 12] on button "Close" at bounding box center [711, 24] width 60 height 24
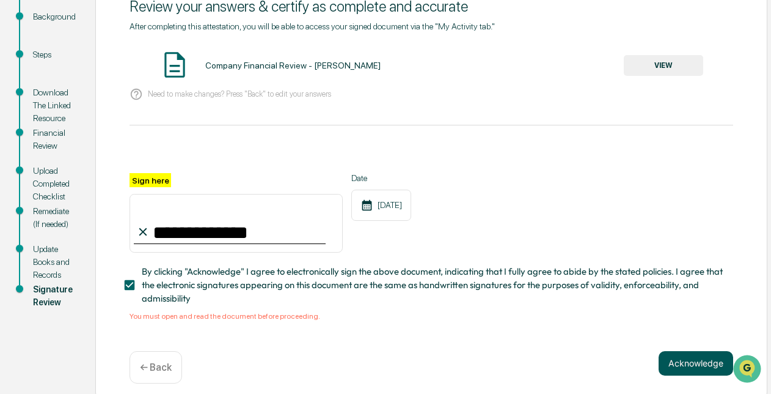
click at [671, 364] on button "Acknowledge" at bounding box center [696, 363] width 75 height 24
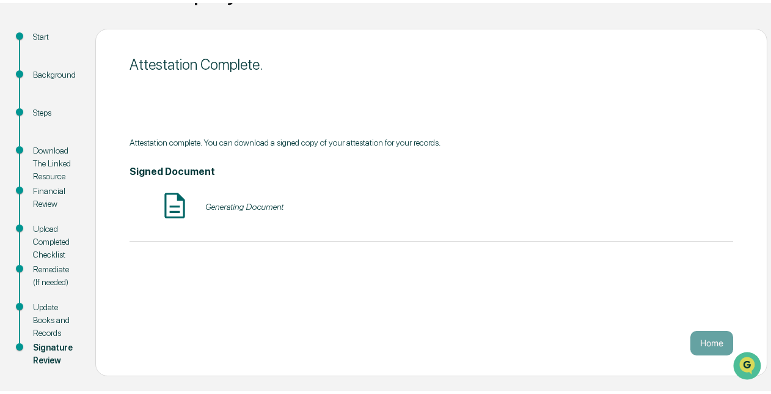
scroll to position [114, 0]
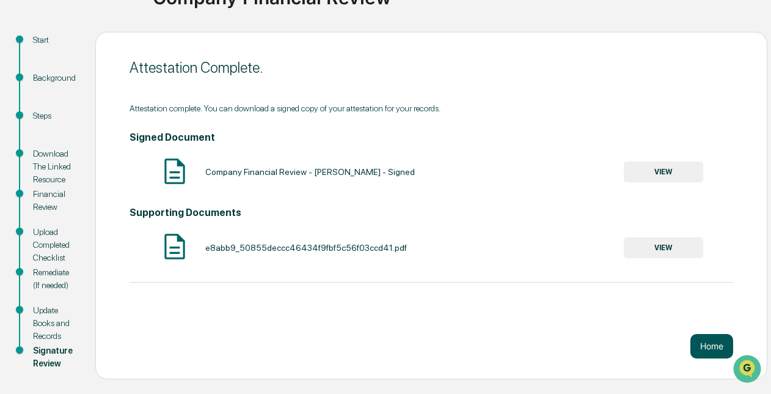
click at [699, 356] on button "Home" at bounding box center [712, 346] width 43 height 24
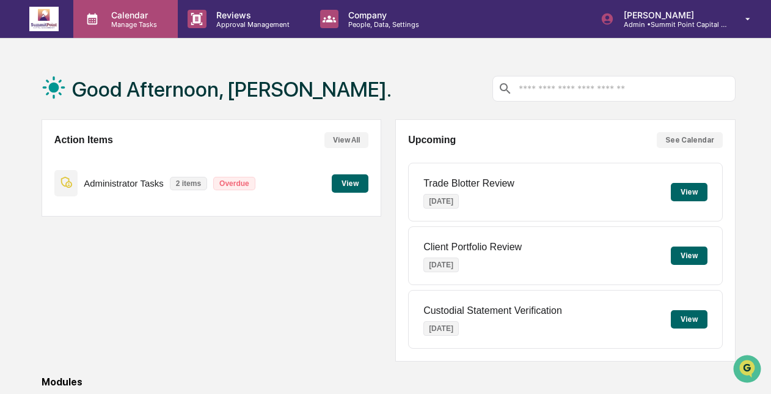
click at [123, 21] on p "Manage Tasks" at bounding box center [132, 24] width 62 height 9
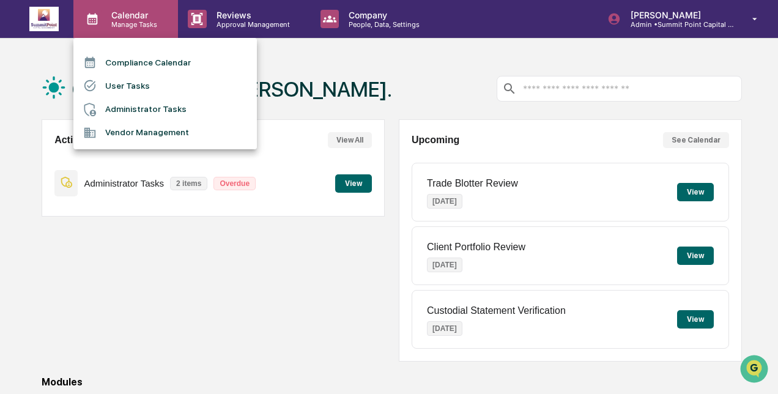
click at [123, 21] on div at bounding box center [389, 197] width 778 height 394
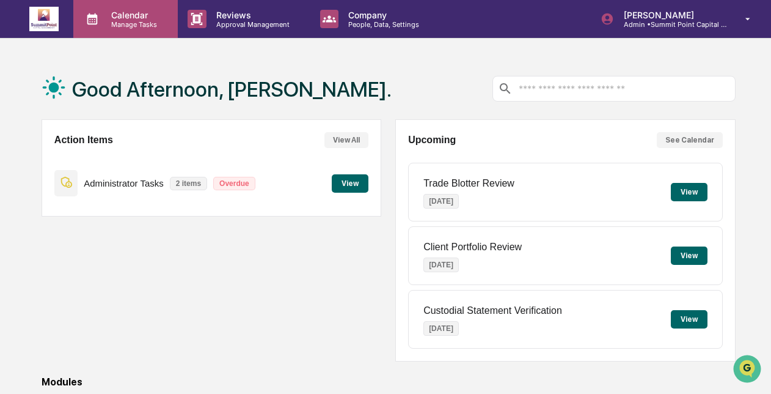
click at [129, 20] on p "Manage Tasks" at bounding box center [132, 24] width 62 height 9
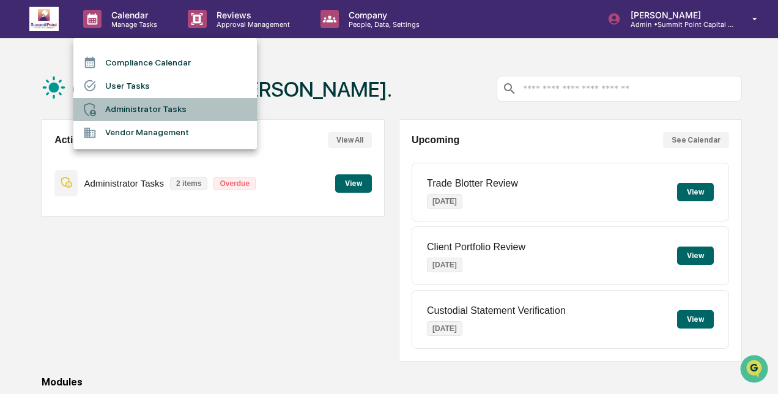
click at [131, 109] on li "Administrator Tasks" at bounding box center [164, 109] width 183 height 23
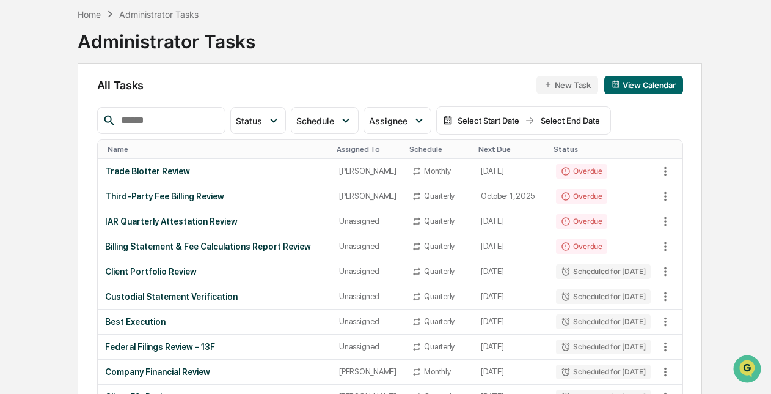
scroll to position [57, 0]
